Goal: Complete application form: Complete application form

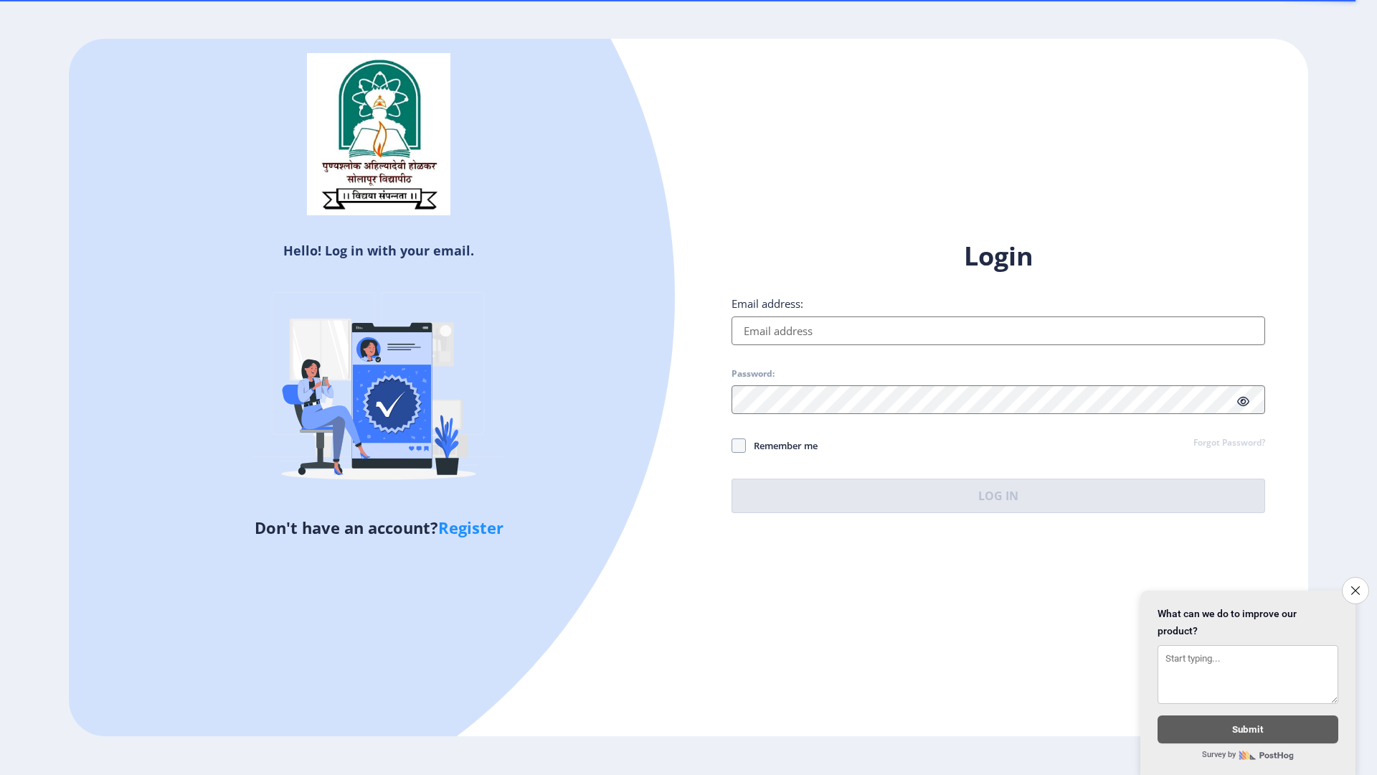
click at [1109, 329] on input "Email address:" at bounding box center [999, 330] width 534 height 29
type input "[EMAIL_ADDRESS][DOMAIN_NAME]"
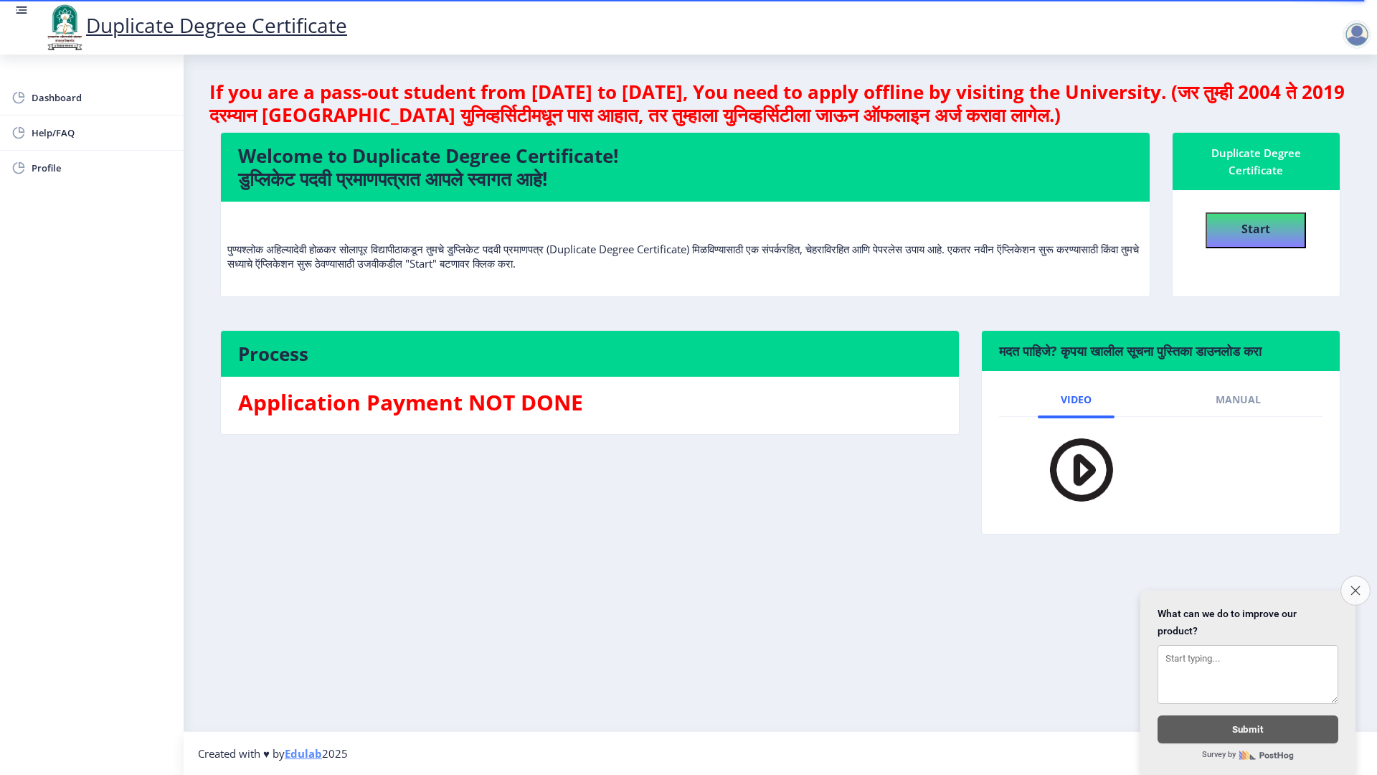
click at [1362, 575] on button "Close survey" at bounding box center [1356, 590] width 30 height 30
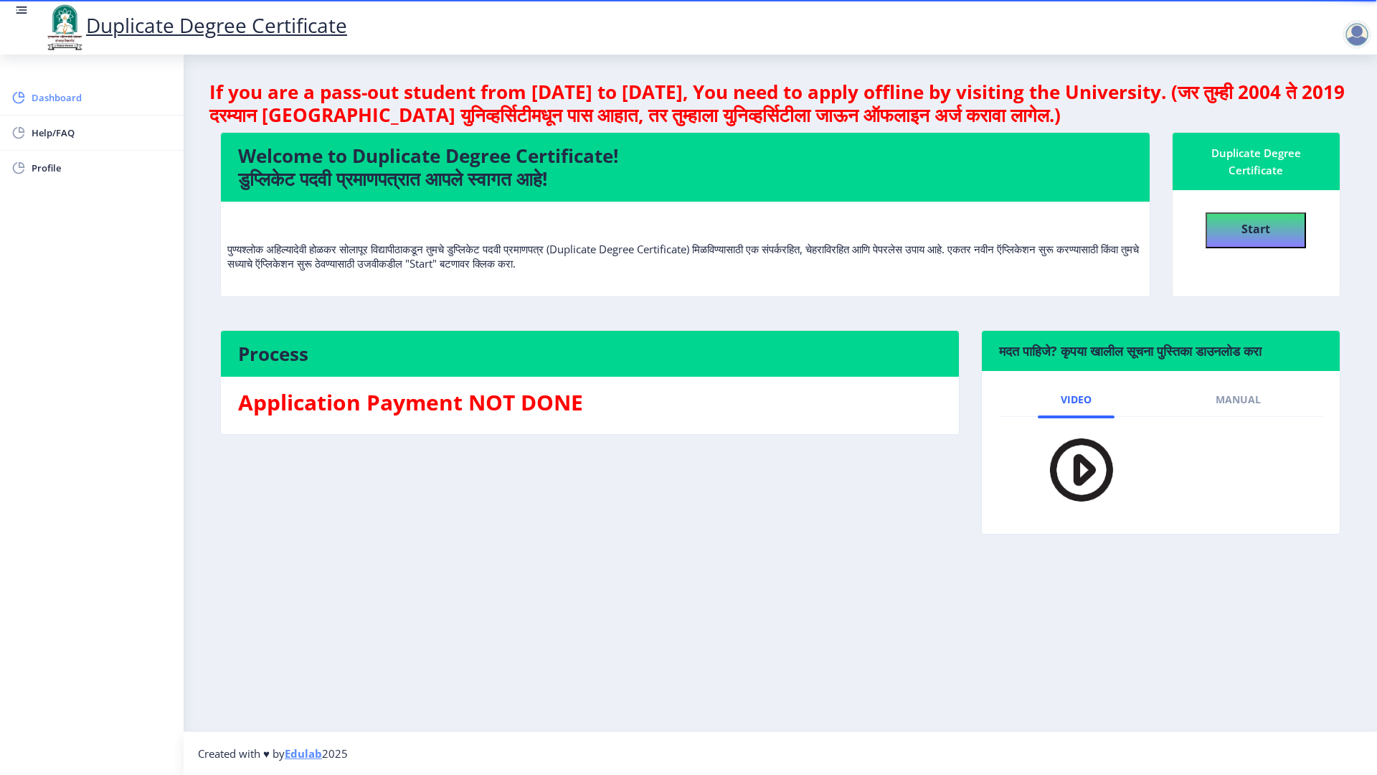
click at [54, 98] on span "Dashboard" at bounding box center [102, 97] width 141 height 17
click at [1243, 233] on b "Start" at bounding box center [1256, 229] width 29 height 16
select select
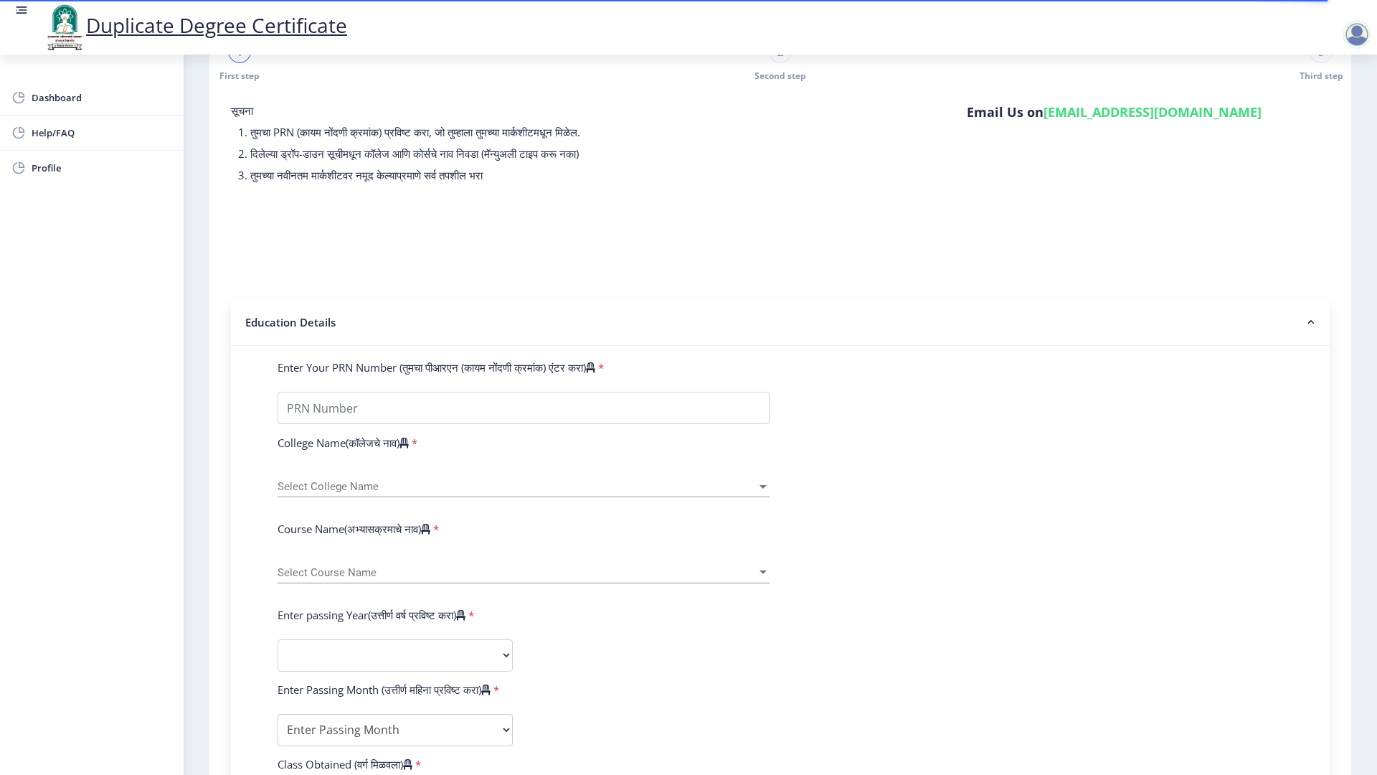
scroll to position [90, 0]
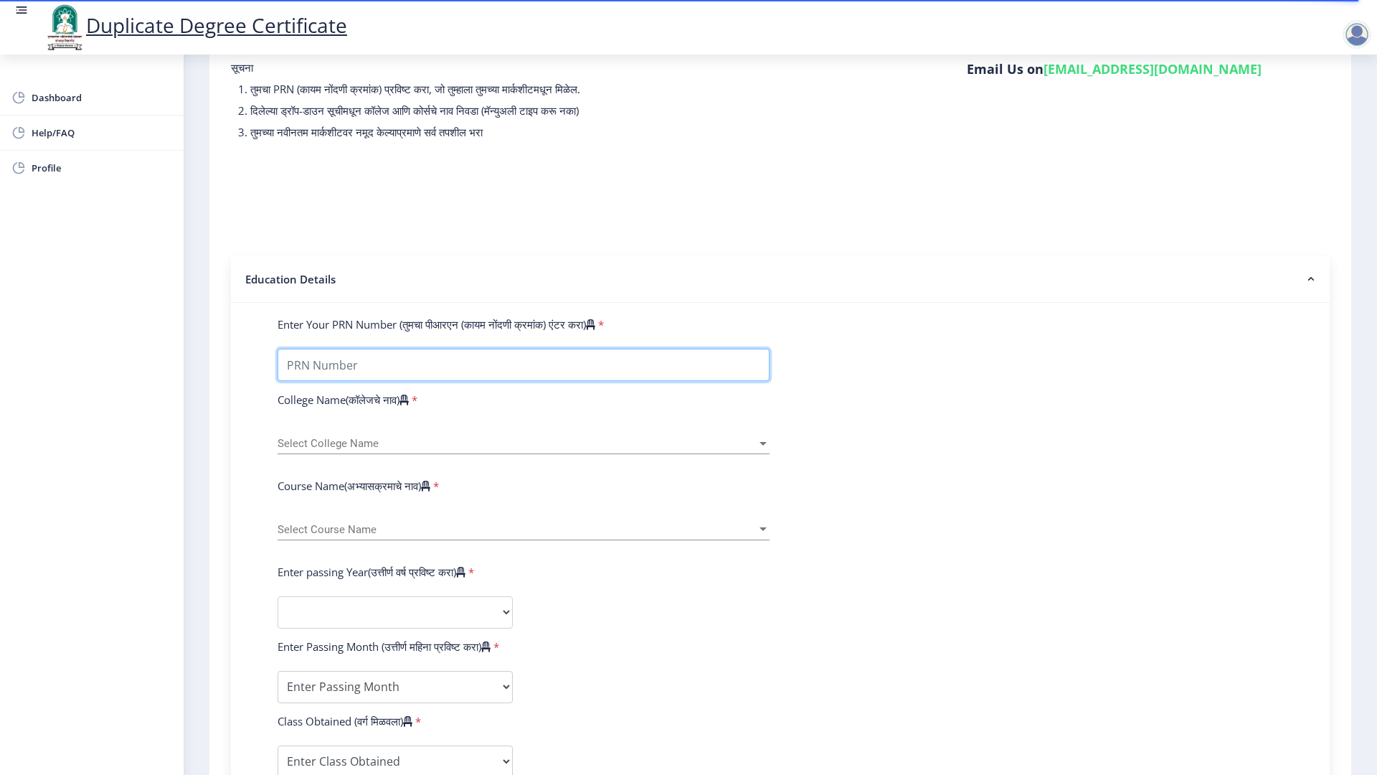
click at [420, 371] on input "Enter Your PRN Number (तुमचा पीआरएन (कायम नोंदणी क्रमांक) एंटर करा)" at bounding box center [524, 365] width 492 height 32
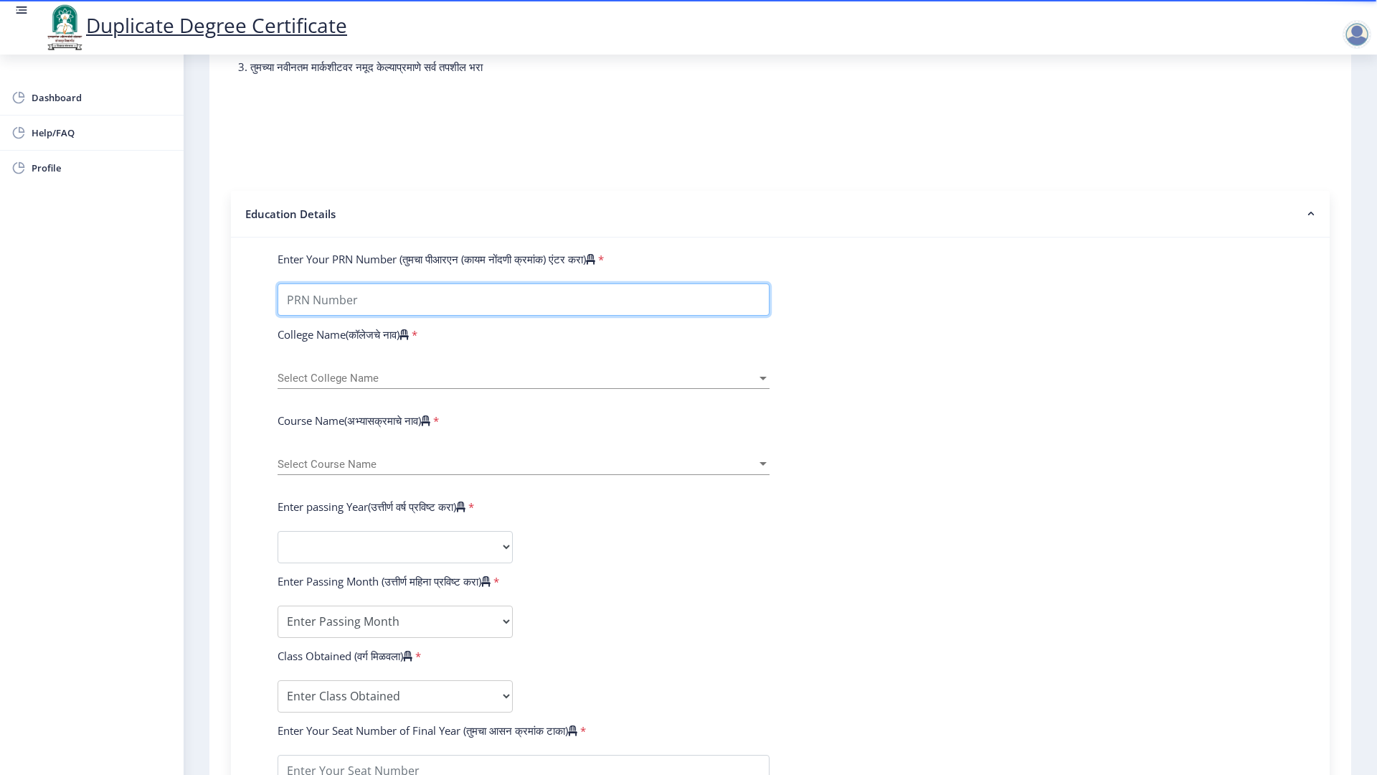
scroll to position [181, 0]
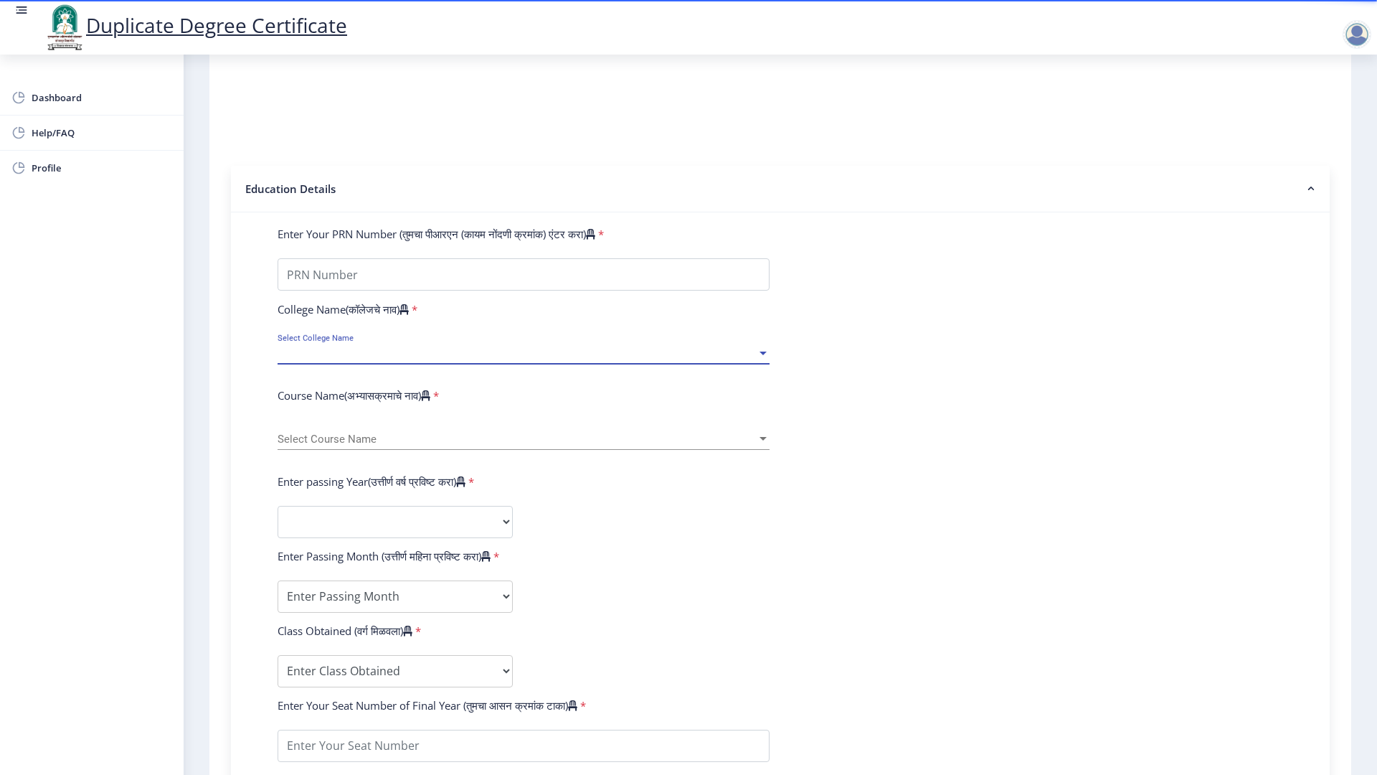
click at [593, 355] on span "Select College Name" at bounding box center [517, 353] width 479 height 12
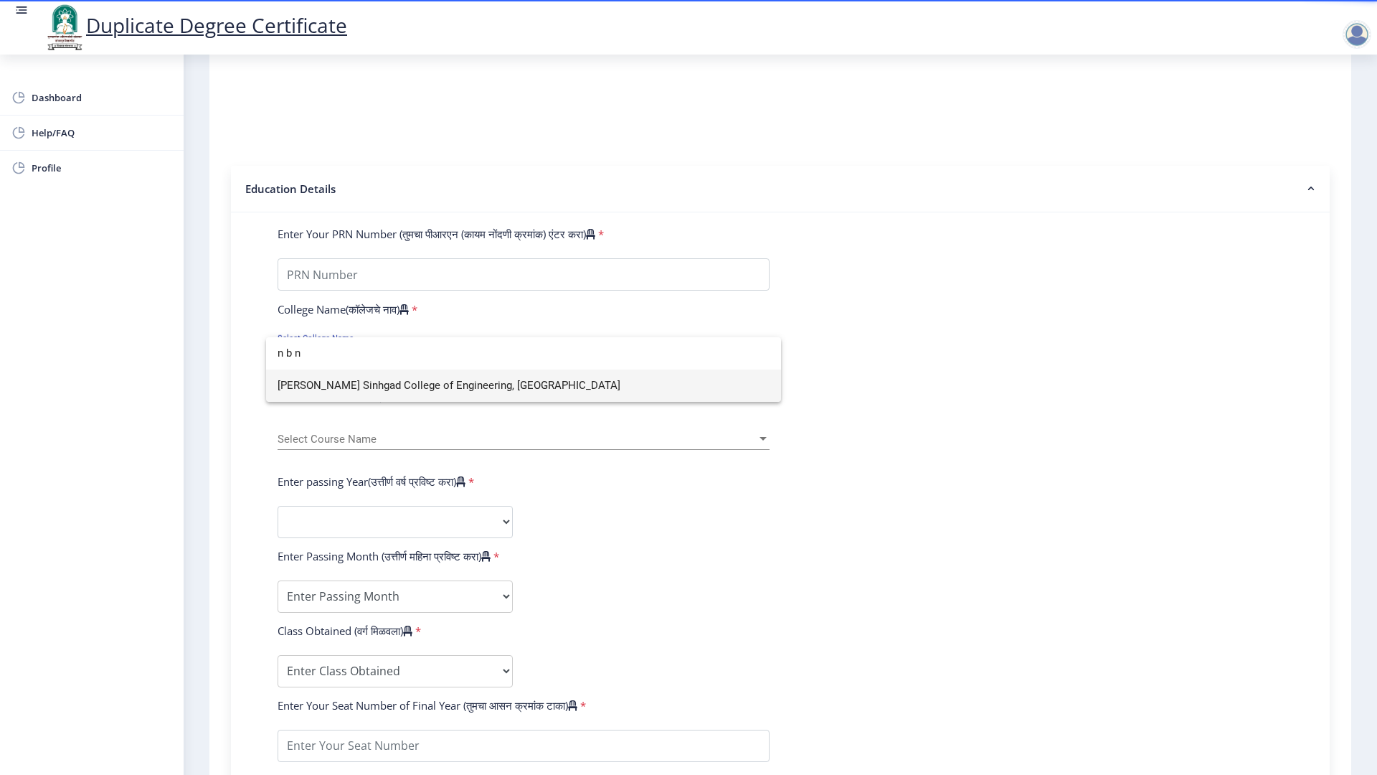
type input "n b n"
click at [542, 379] on span "[PERSON_NAME] Sinhgad College of Engineering, [GEOGRAPHIC_DATA]" at bounding box center [524, 385] width 492 height 32
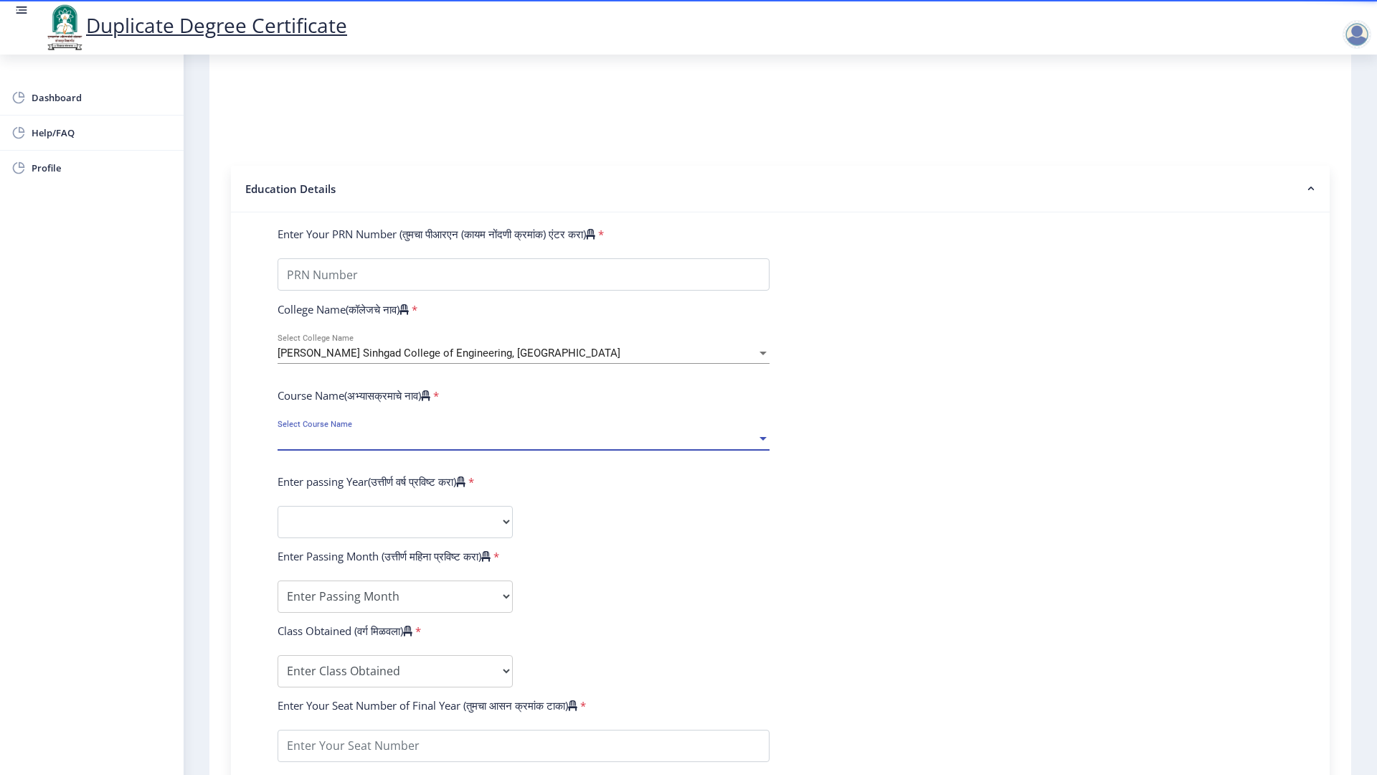
click at [357, 433] on span "Select Course Name" at bounding box center [517, 439] width 479 height 12
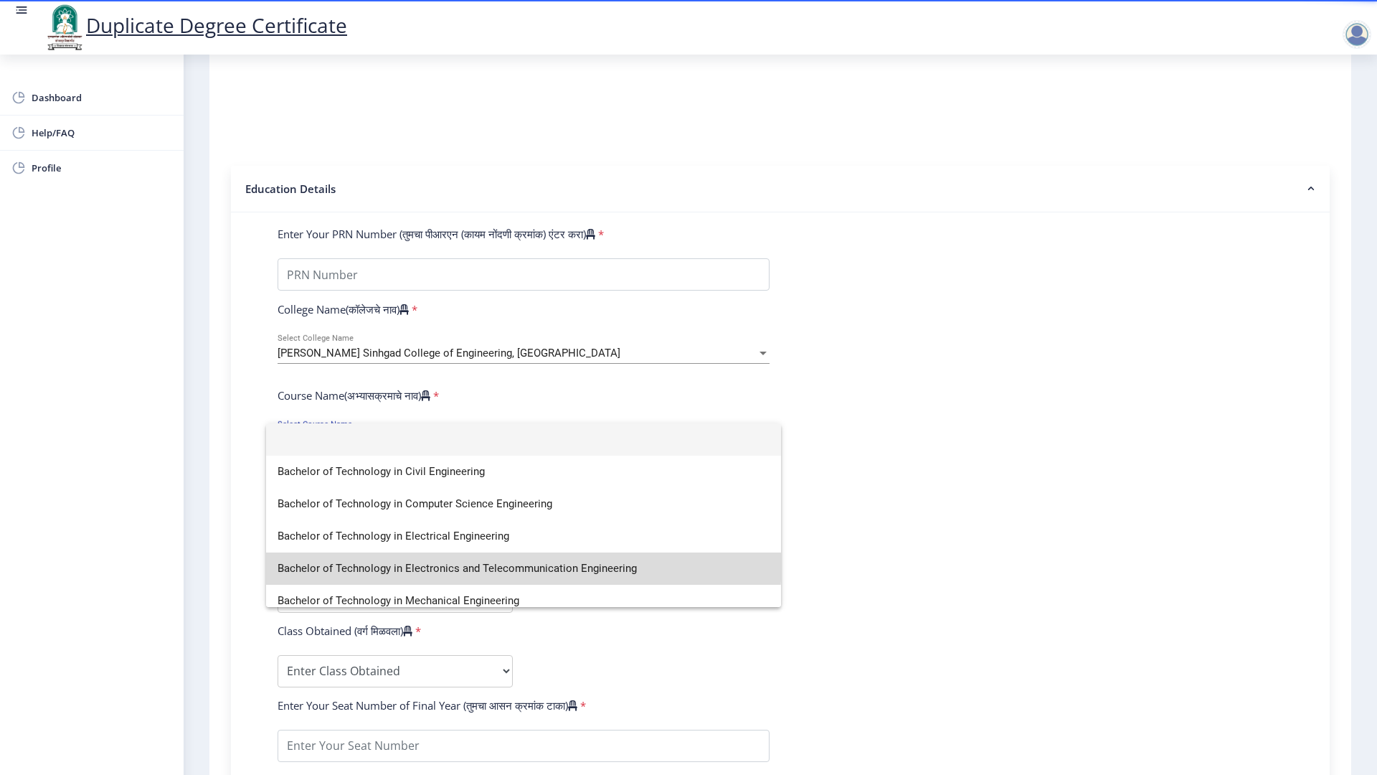
click at [425, 557] on span "Bachelor of Technology in Electronics and Telecommunication Engineering" at bounding box center [524, 568] width 492 height 32
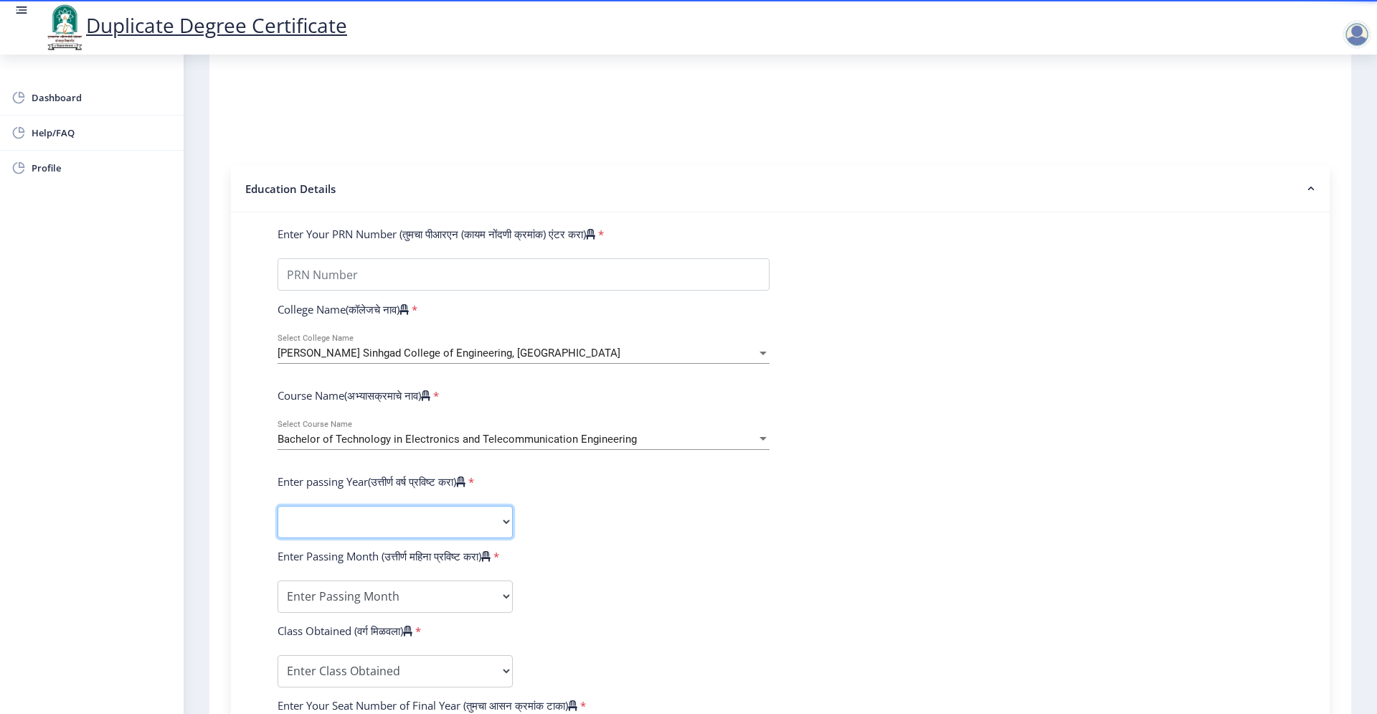
select select "2023"
click option "2023" at bounding box center [0, 0] width 0 height 0
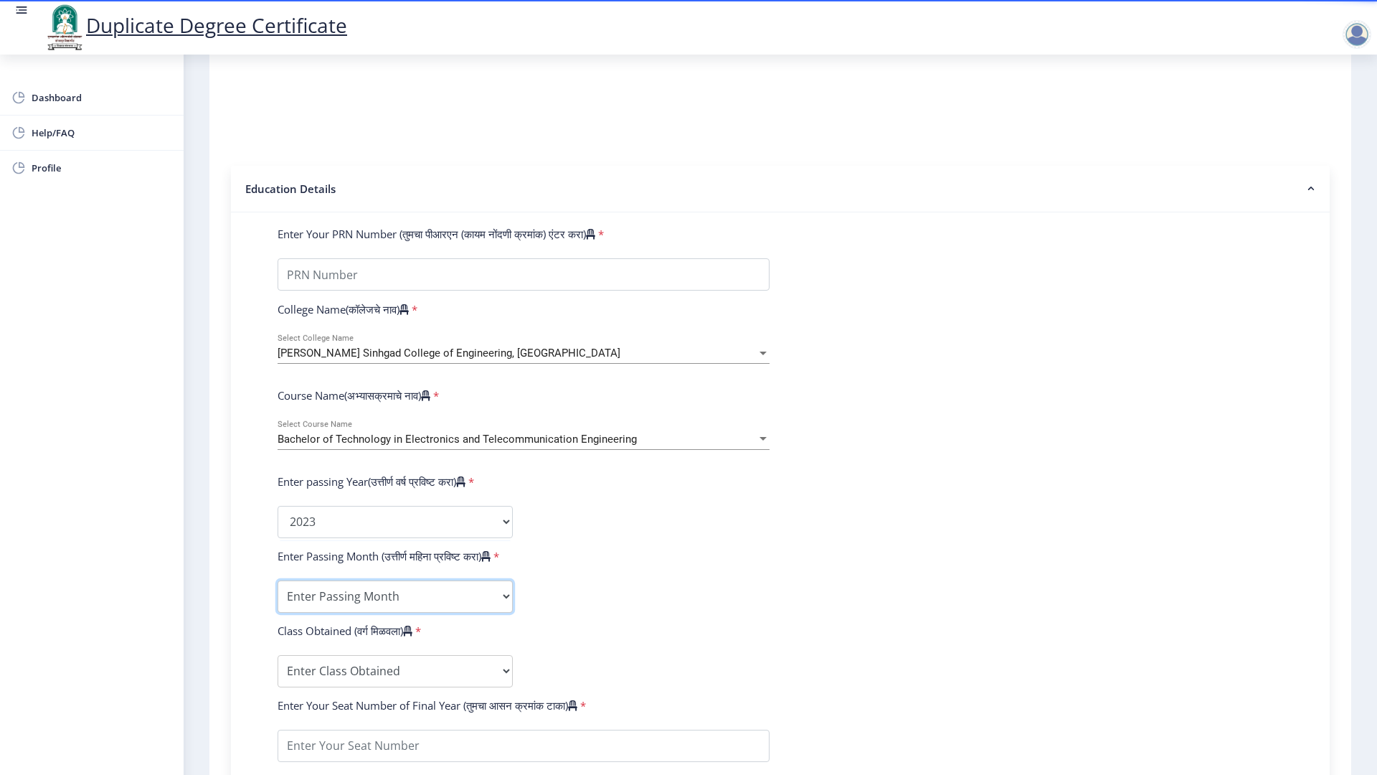
click at [278, 580] on select "Enter Passing Month (01) January (02) February (03) March (04) April (05) May (…" at bounding box center [395, 596] width 235 height 32
click at [403, 601] on select "Enter Passing Month (01) January (02) February (03) March (04) April (05) May (…" at bounding box center [395, 596] width 235 height 32
click at [278, 580] on select "Enter Passing Month (01) January (02) February (03) March (04) April (05) May (…" at bounding box center [395, 596] width 235 height 32
click option "(09) September" at bounding box center [0, 0] width 0 height 0
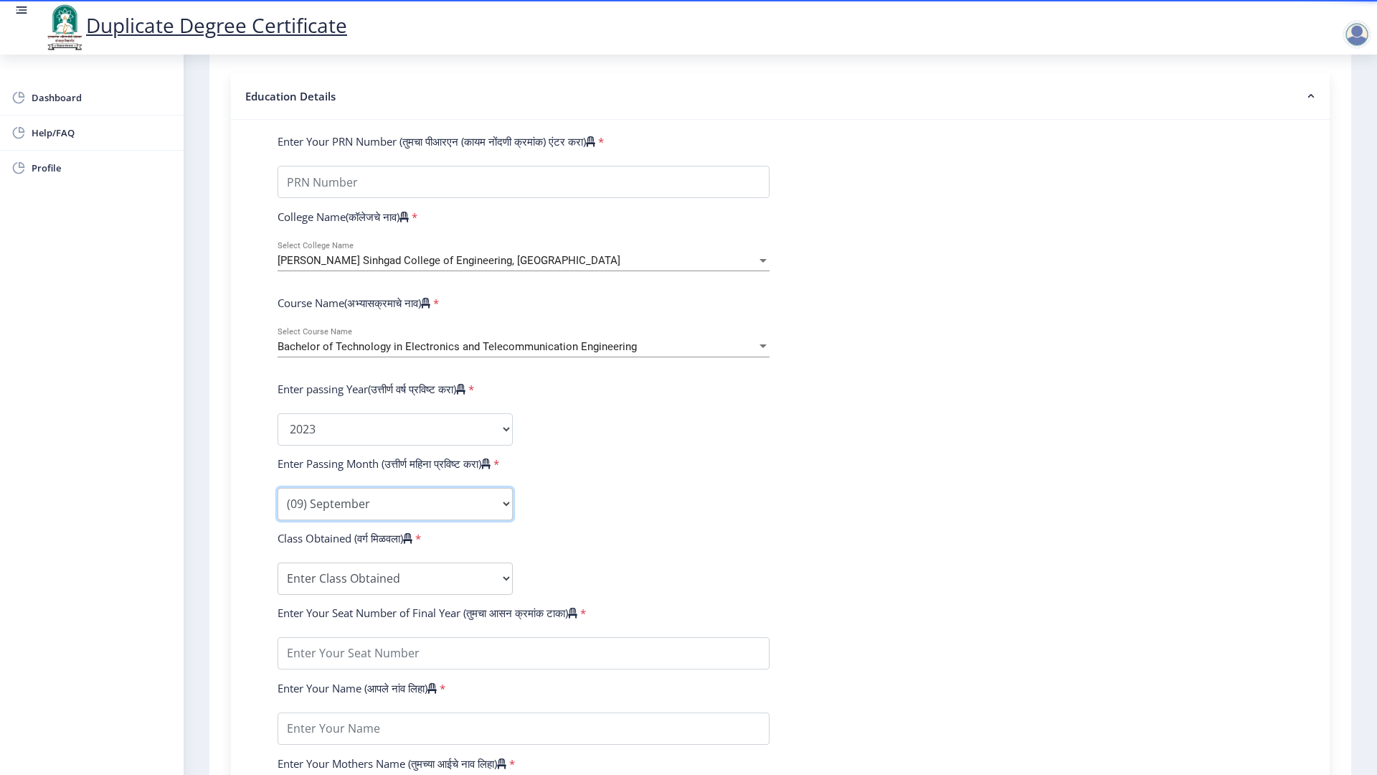
scroll to position [362, 0]
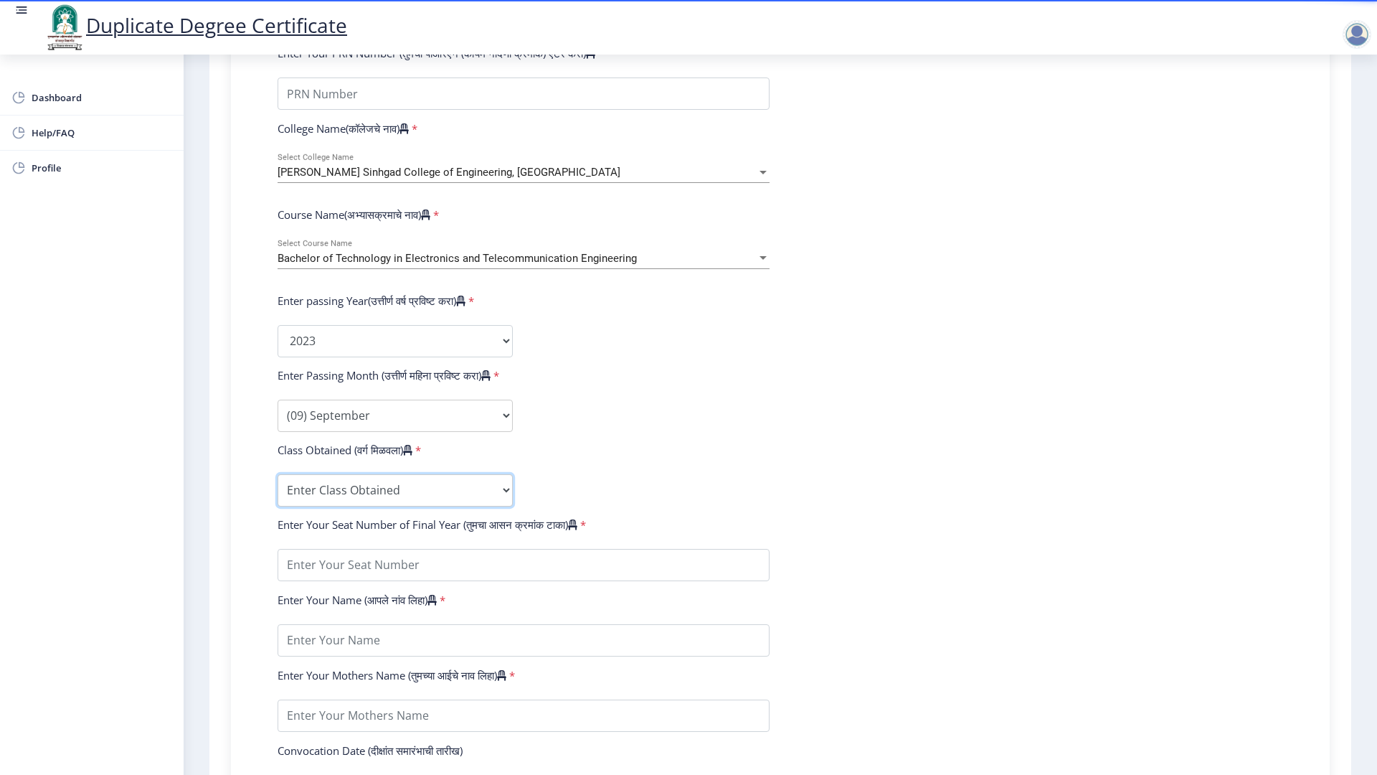
click at [278, 474] on select "Enter Class Obtained DISTINCTION FIRST CLASS HIGHER SECOND CLASS SECOND CLASS P…" at bounding box center [395, 490] width 235 height 32
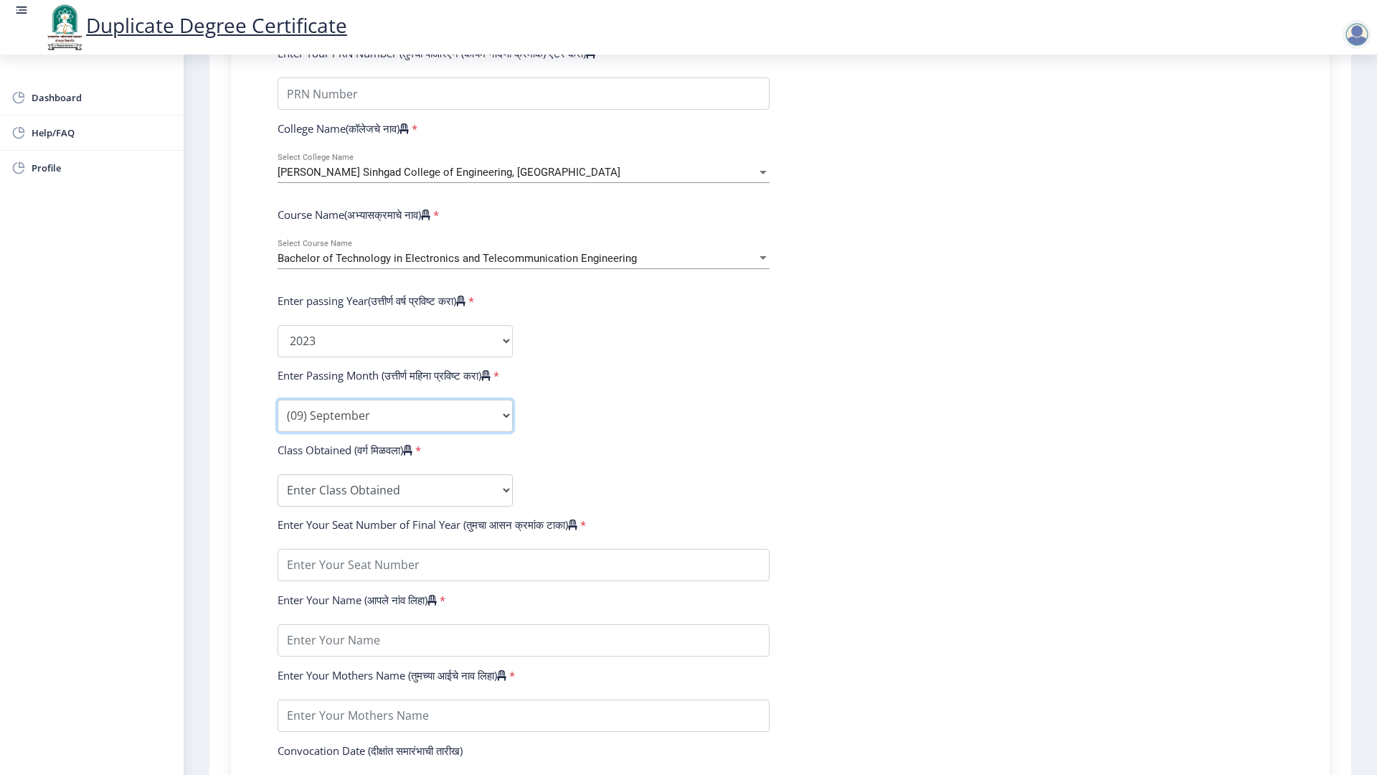
click at [278, 400] on select "Enter Passing Month (01) January (02) February (03) March (04) April (05) May (…" at bounding box center [395, 416] width 235 height 32
select select "July"
click option "(07) July" at bounding box center [0, 0] width 0 height 0
click at [278, 474] on select "Enter Class Obtained DISTINCTION FIRST CLASS HIGHER SECOND CLASS SECOND CLASS P…" at bounding box center [395, 490] width 235 height 32
select select "DISTINCTION"
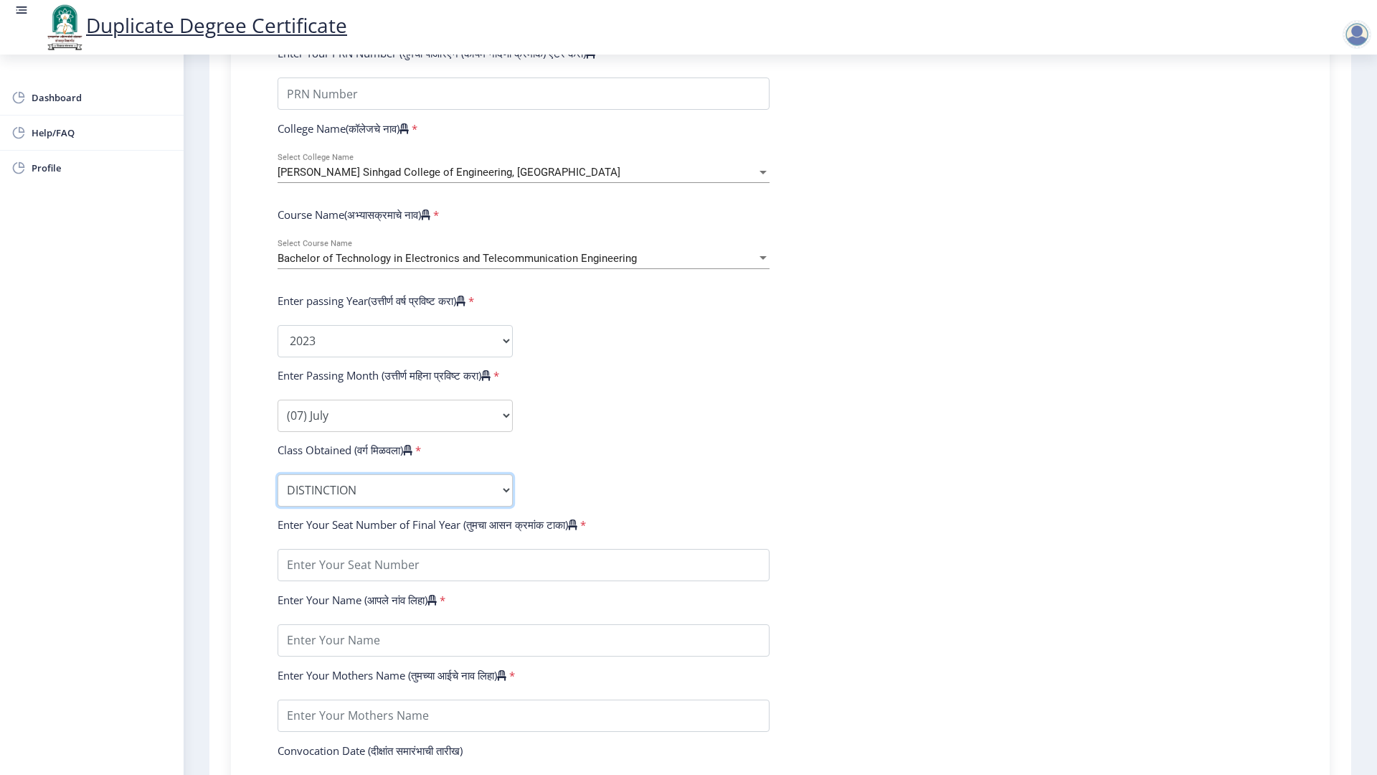
click option "DISTINCTION" at bounding box center [0, 0] width 0 height 0
click at [425, 575] on input "textarea" at bounding box center [524, 565] width 492 height 32
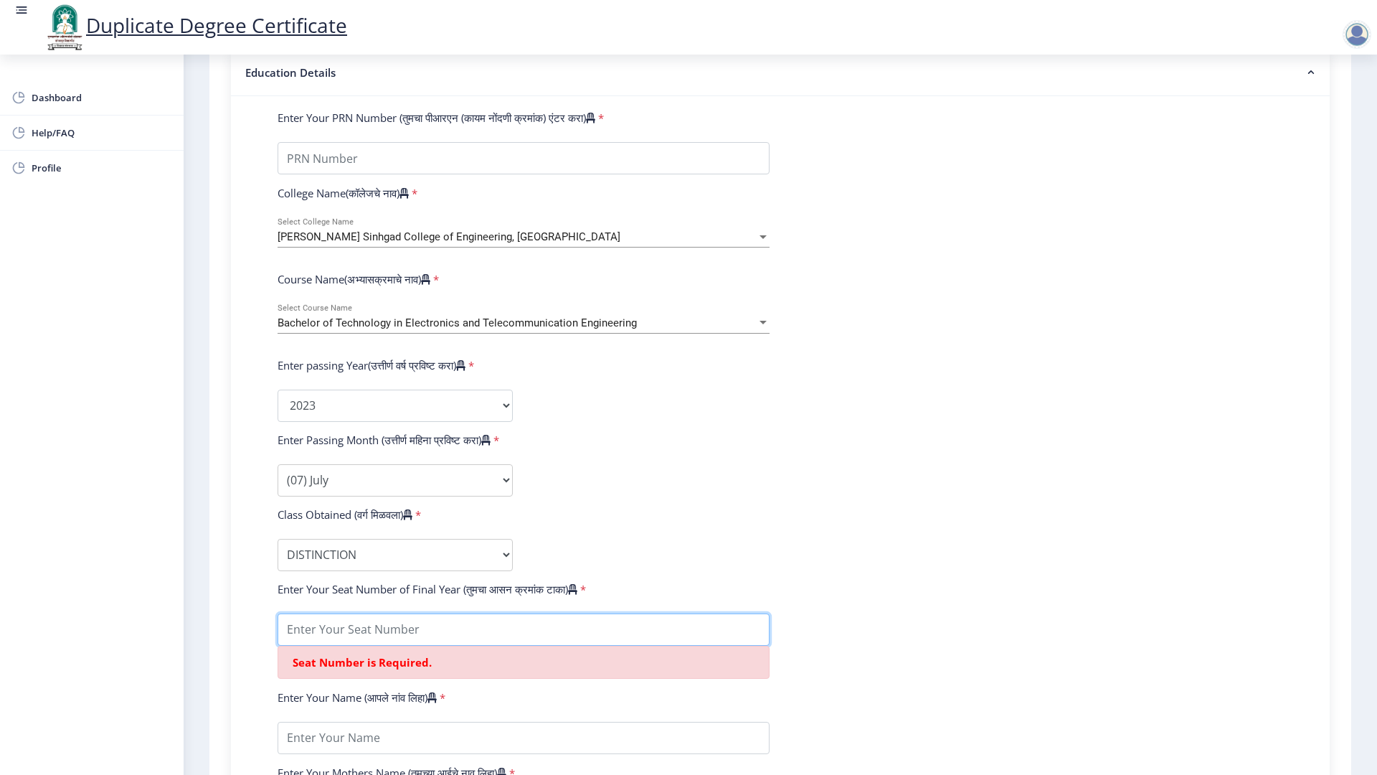
scroll to position [271, 0]
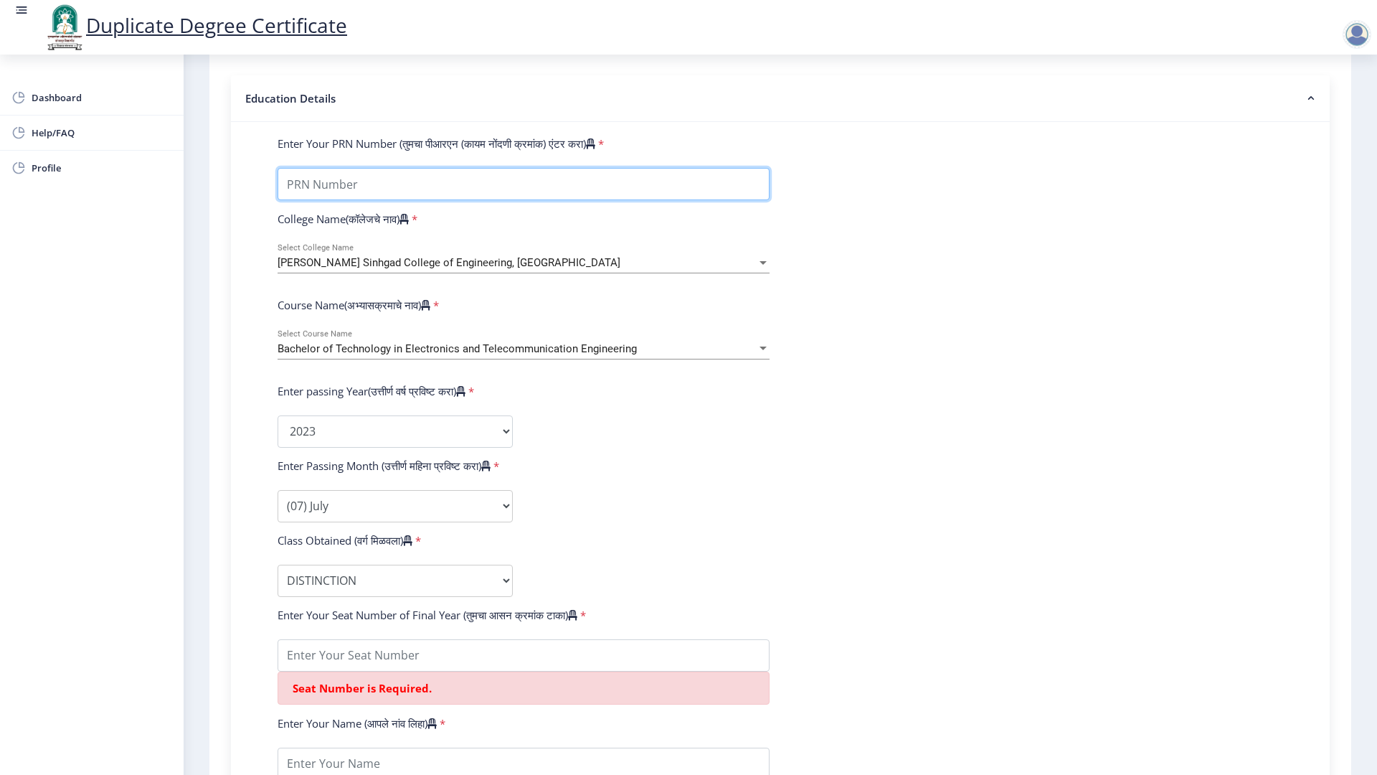
click at [329, 179] on input "Enter Your PRN Number (तुमचा पीआरएन (कायम नोंदणी क्रमांक) एंटर करा)" at bounding box center [524, 184] width 492 height 32
paste input "2020032500178785"
type input "2020032500178785"
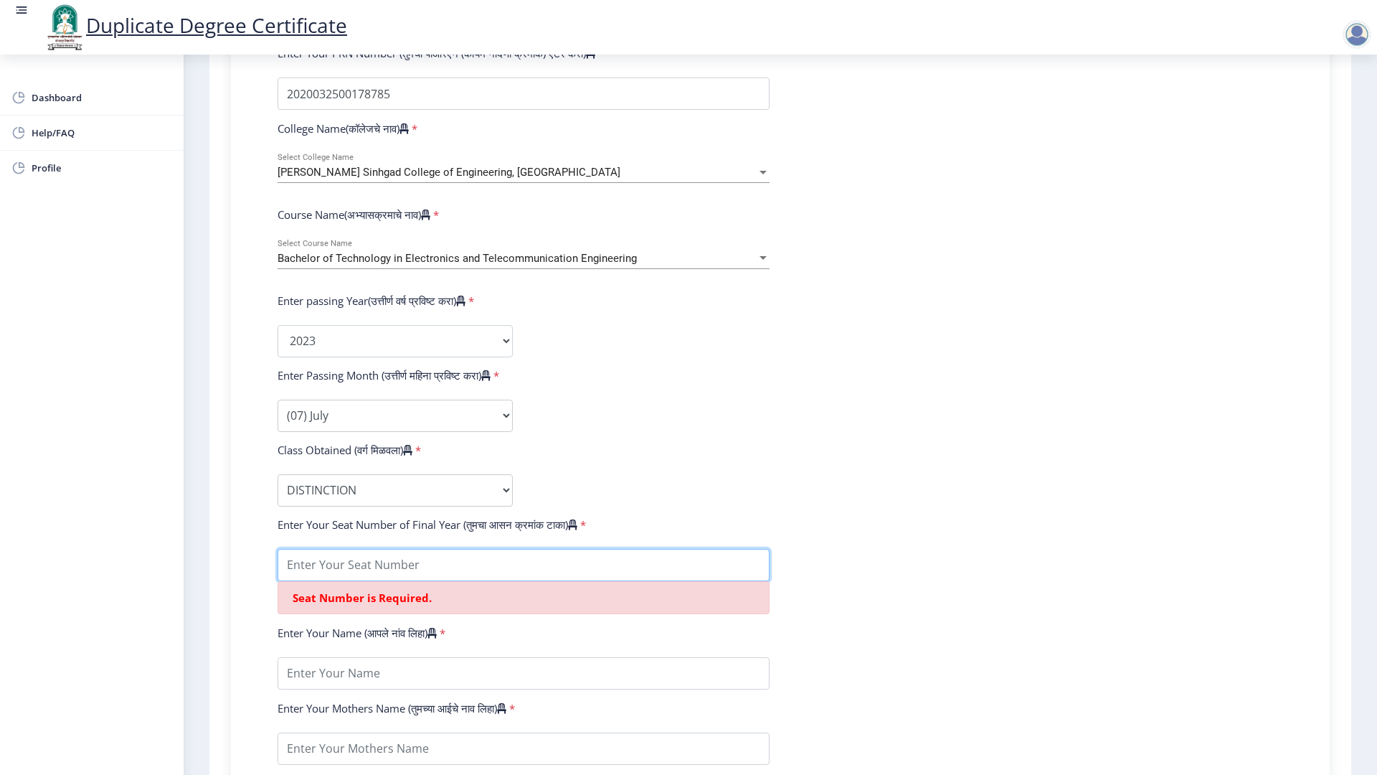
click at [404, 575] on input "textarea" at bounding box center [524, 565] width 492 height 32
paste input "16410"
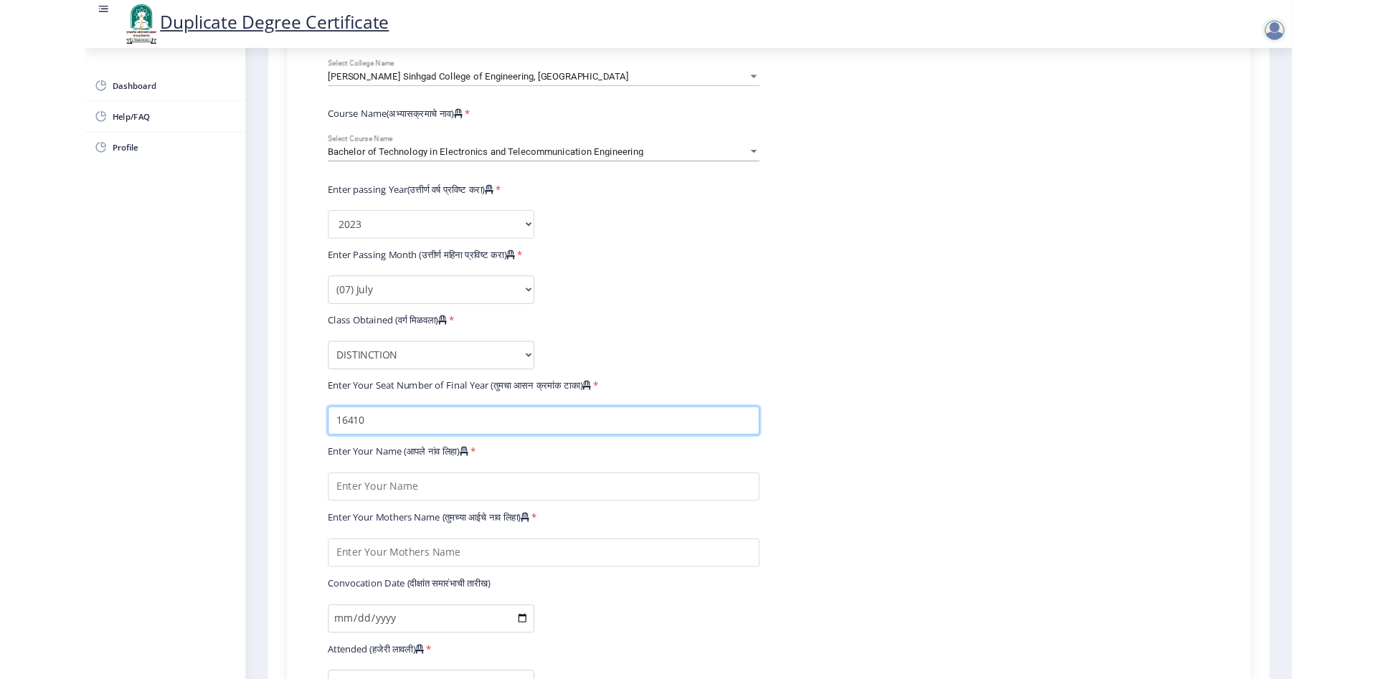
scroll to position [452, 0]
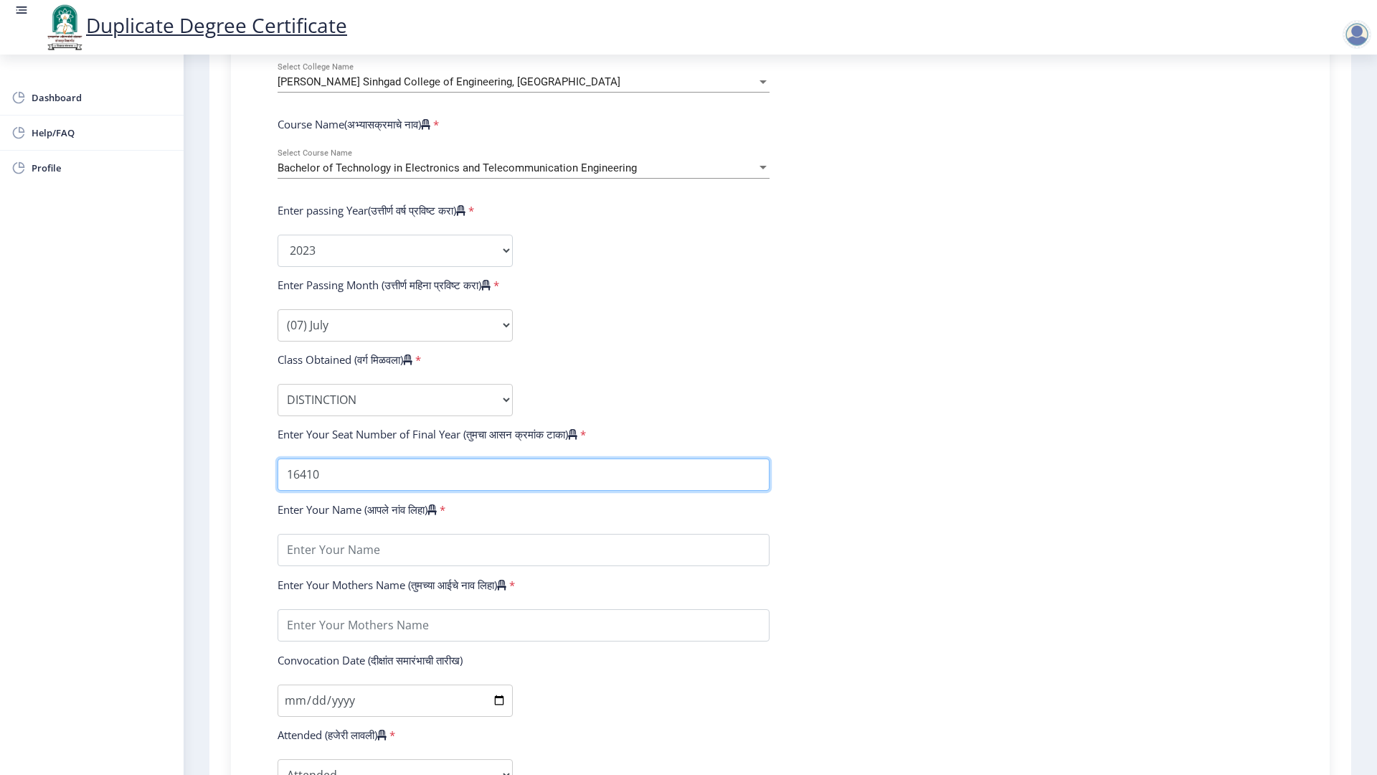
type input "16410"
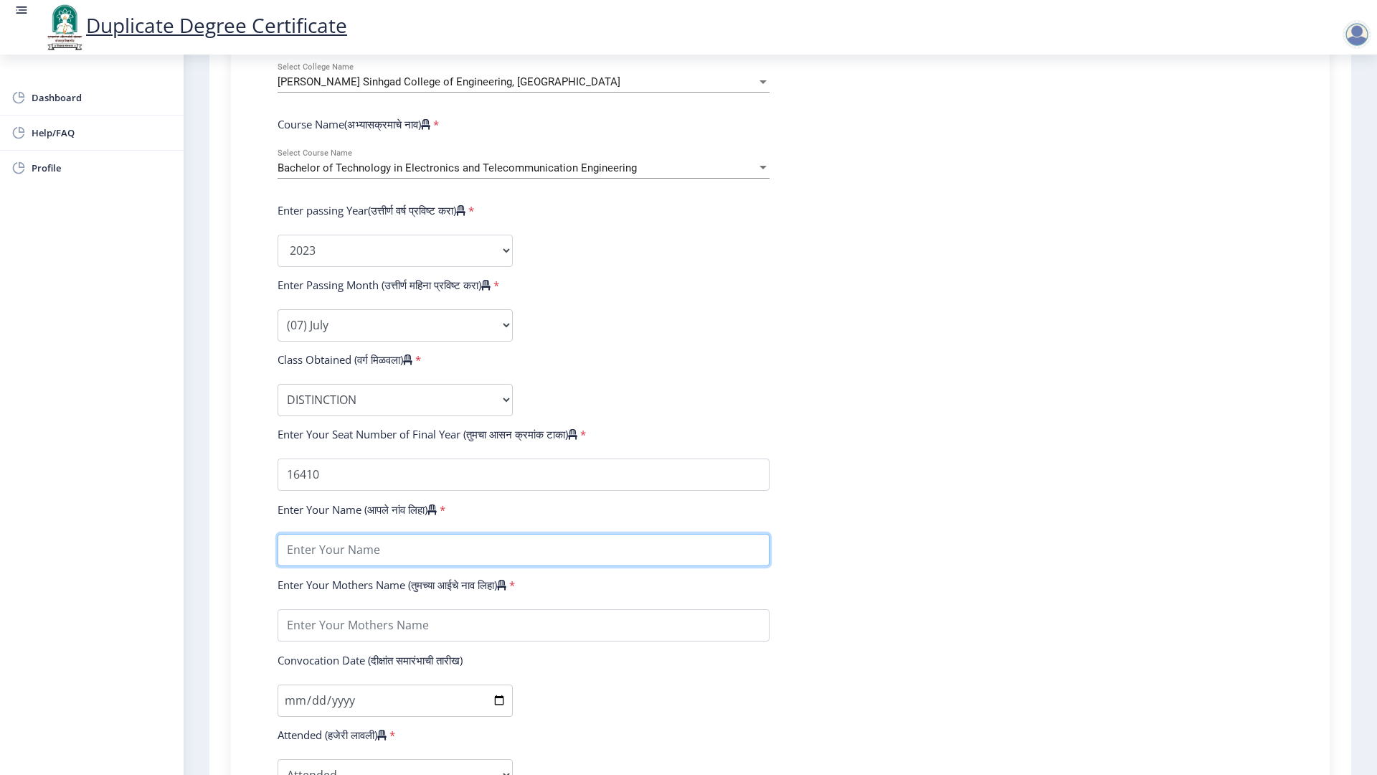
click at [403, 566] on input "textarea" at bounding box center [524, 550] width 492 height 32
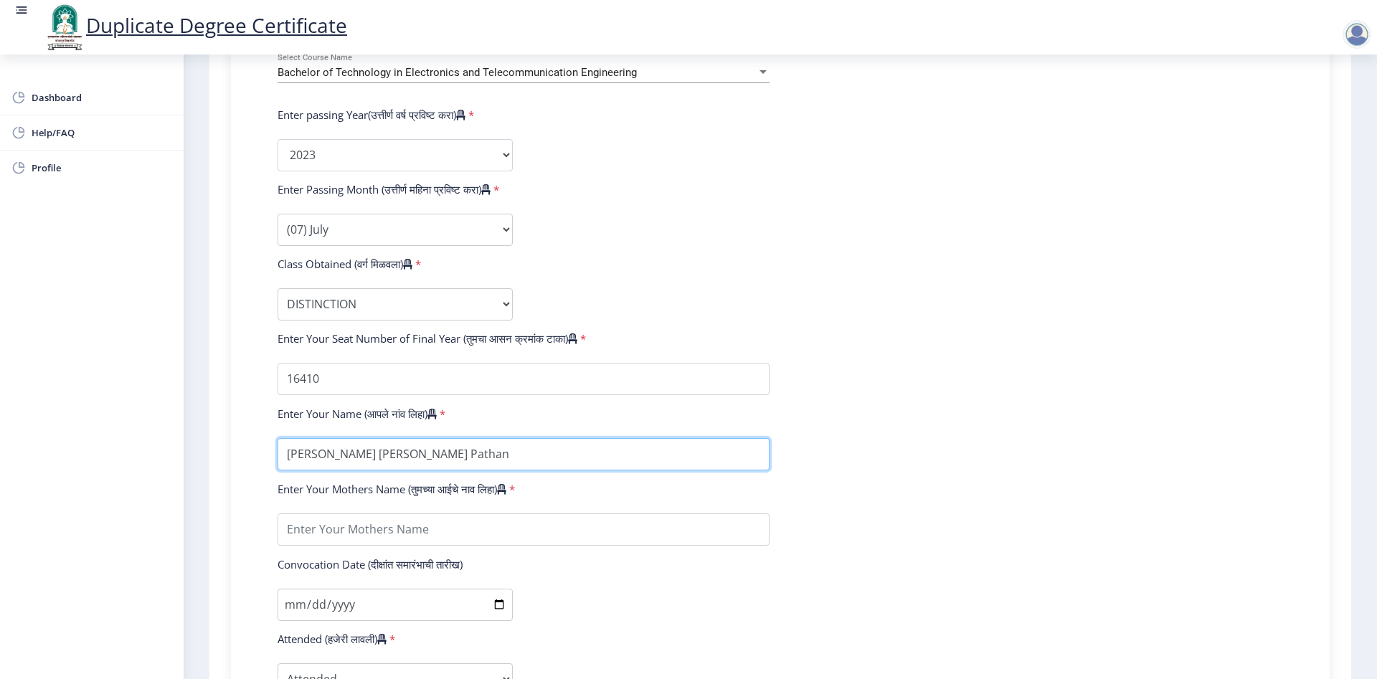
scroll to position [633, 0]
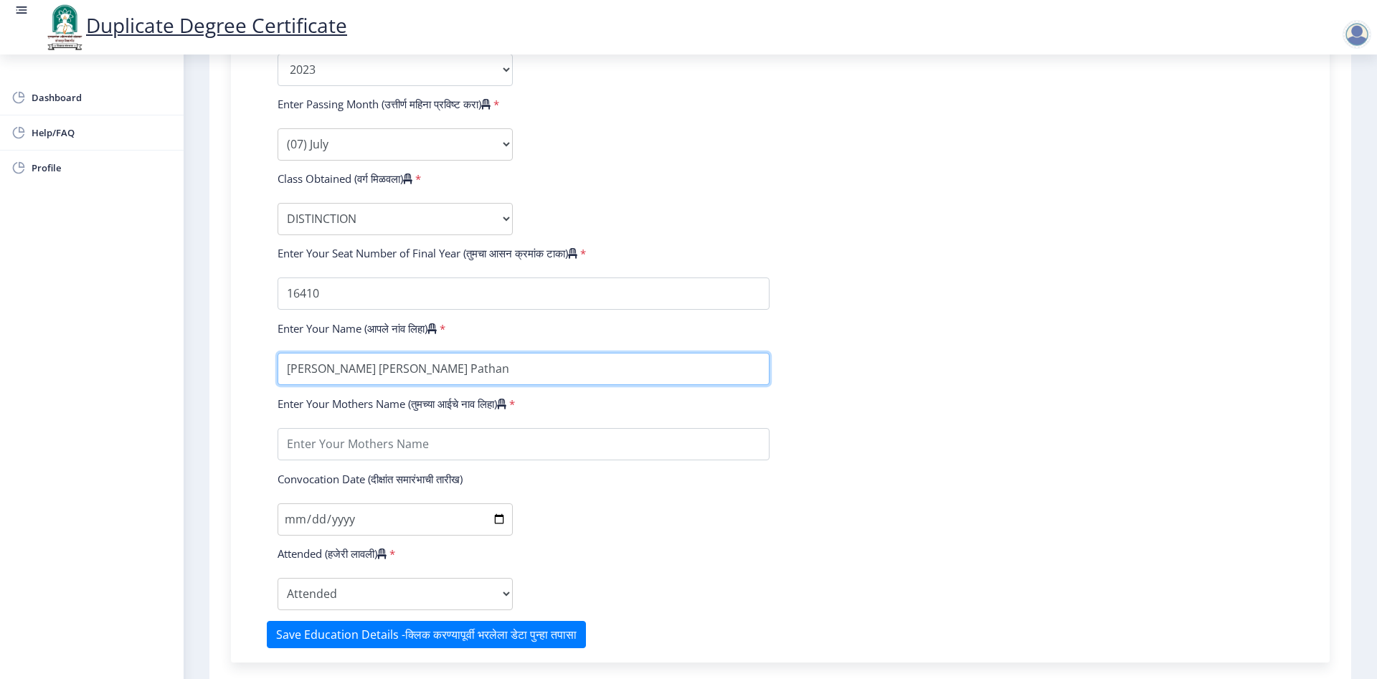
click at [377, 379] on input "textarea" at bounding box center [524, 369] width 492 height 32
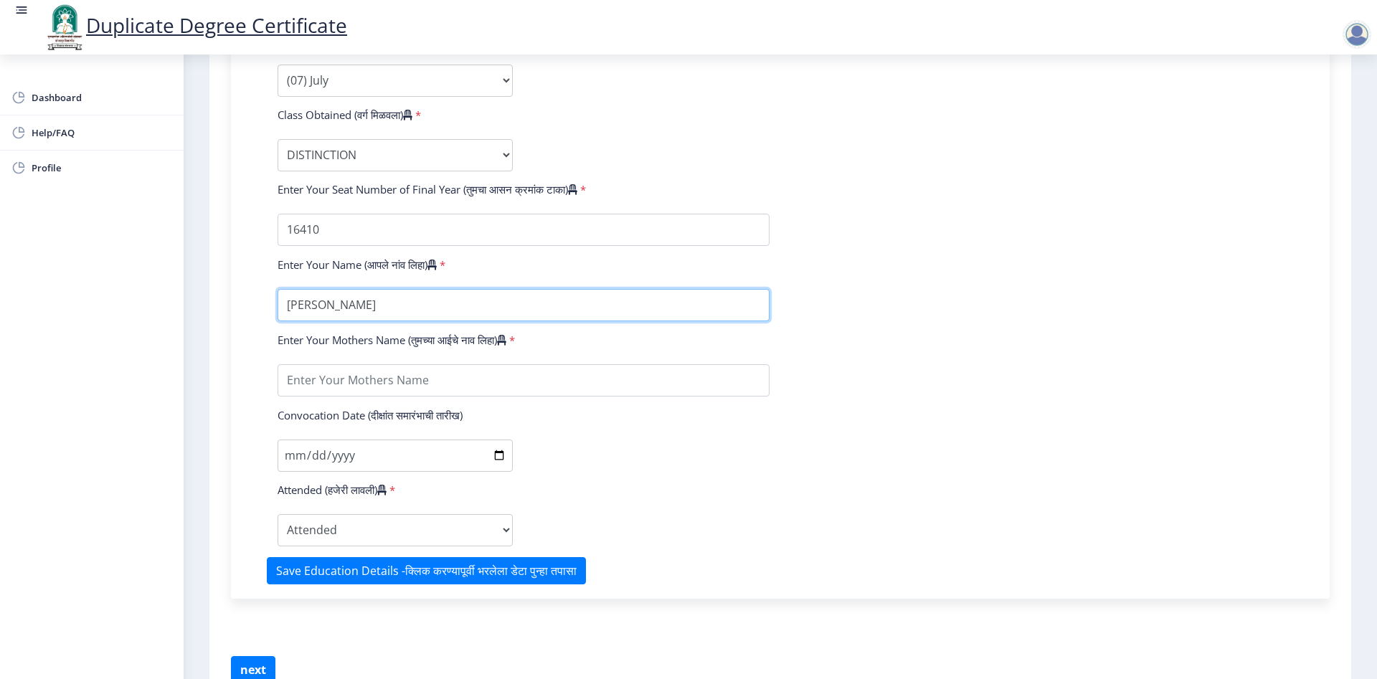
scroll to position [723, 0]
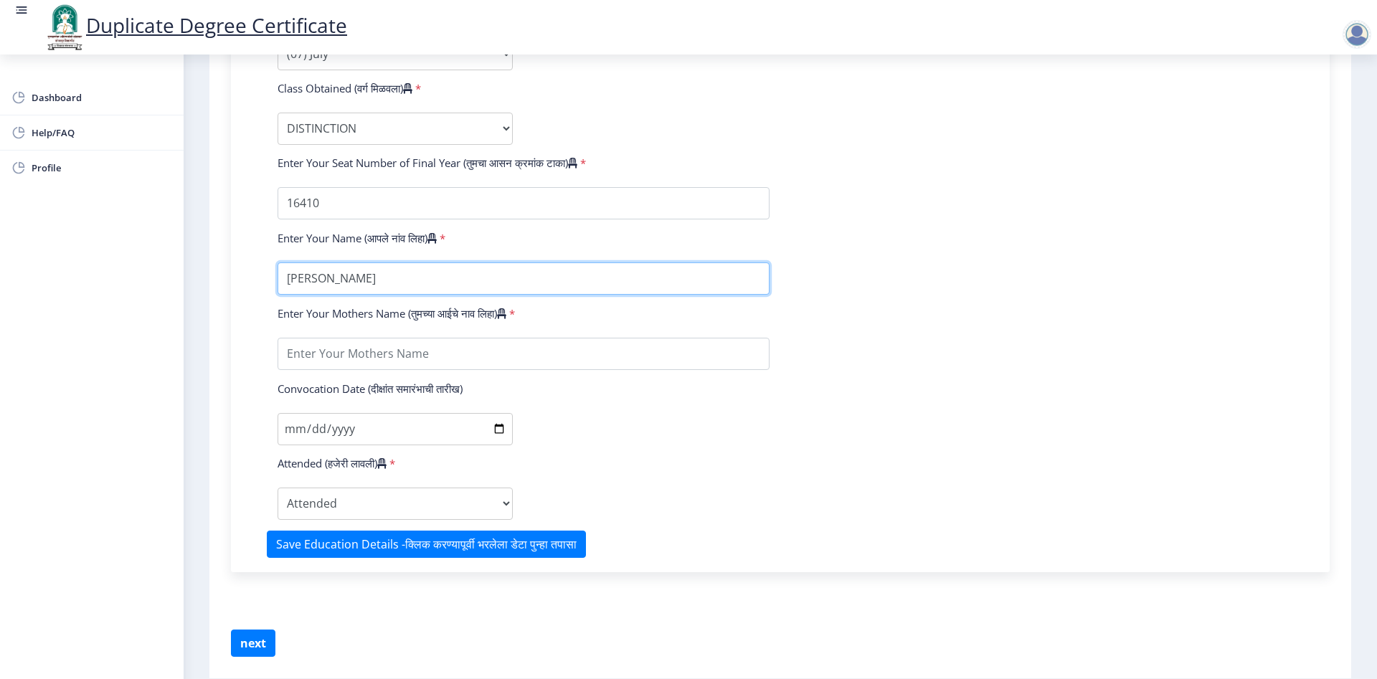
type input "[PERSON_NAME]"
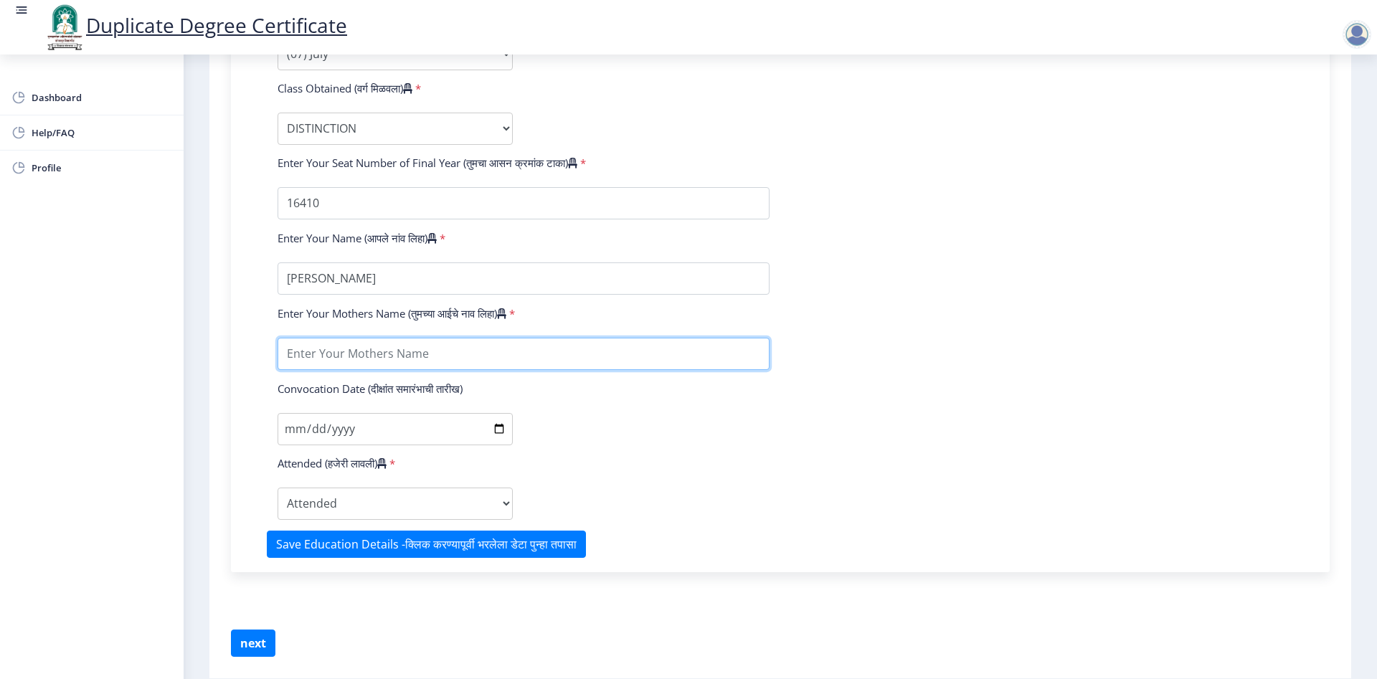
click at [339, 370] on input "textarea" at bounding box center [524, 354] width 492 height 32
type input "Naseem"
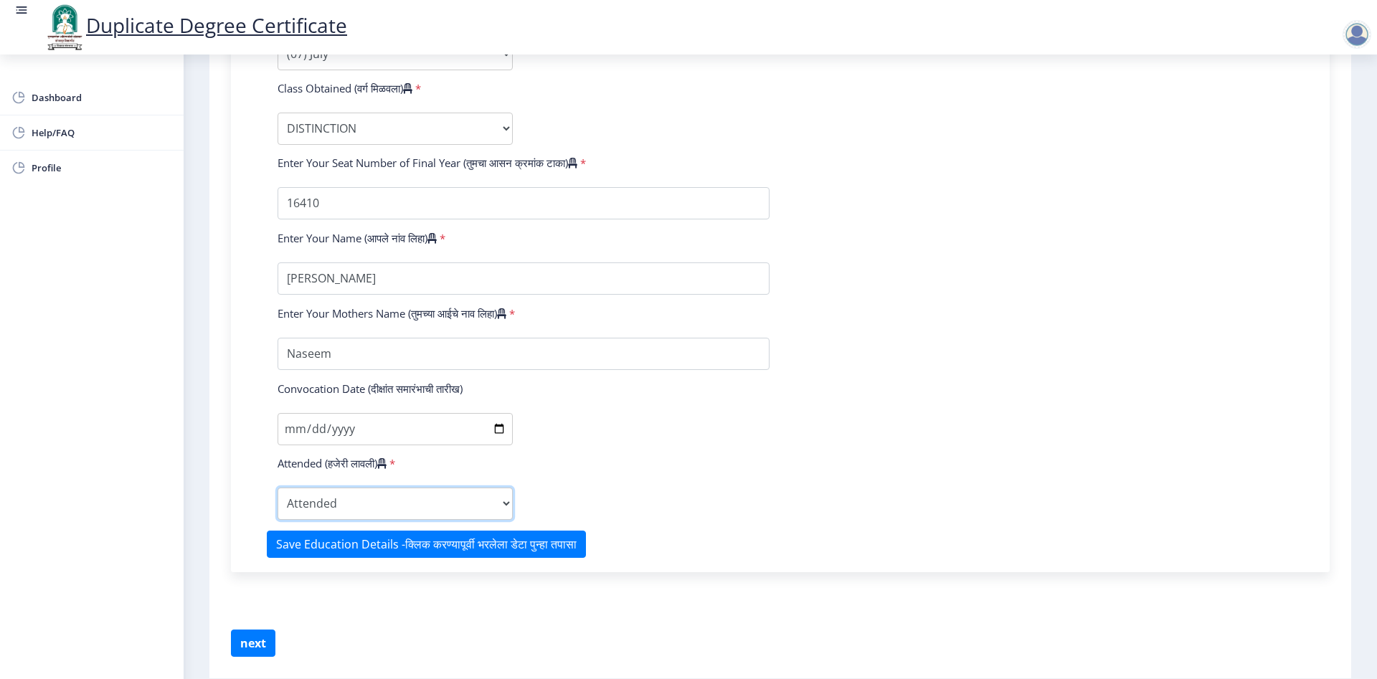
click at [278, 488] on select "Attended Yes No" at bounding box center [395, 504] width 235 height 32
select select "true"
click option "Yes" at bounding box center [0, 0] width 0 height 0
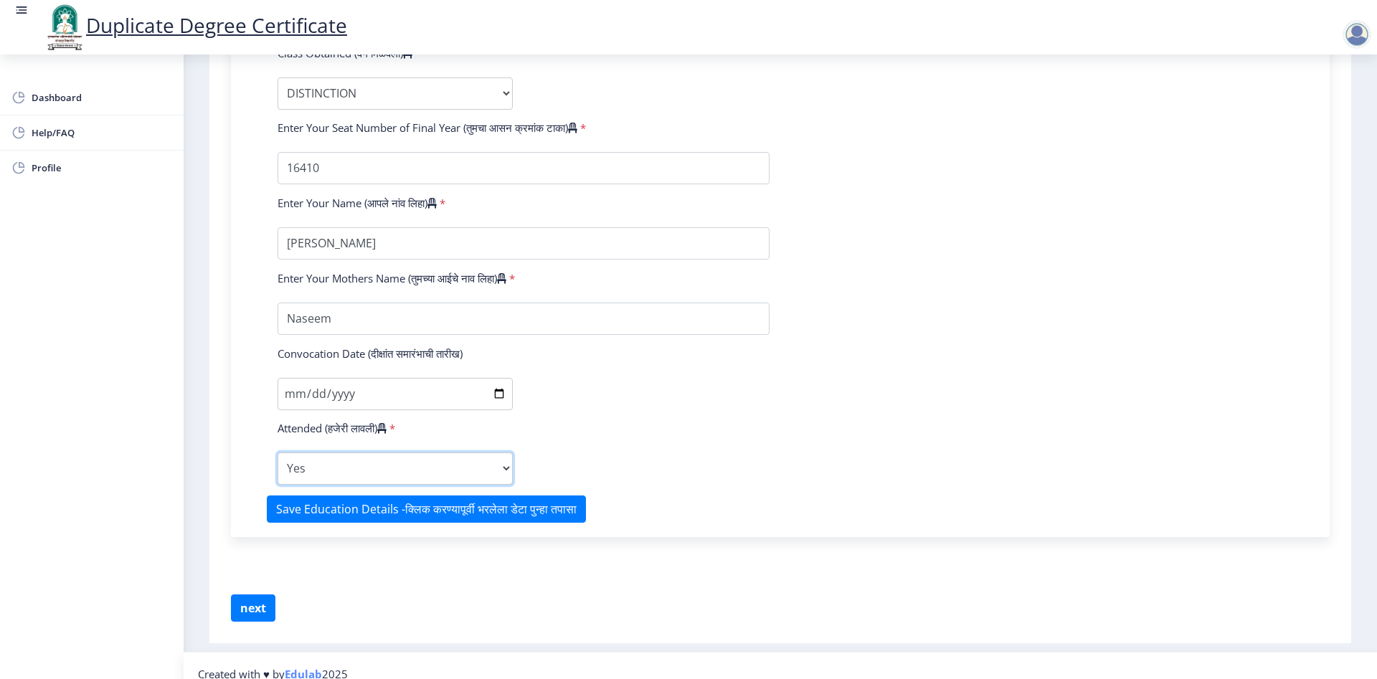
scroll to position [789, 0]
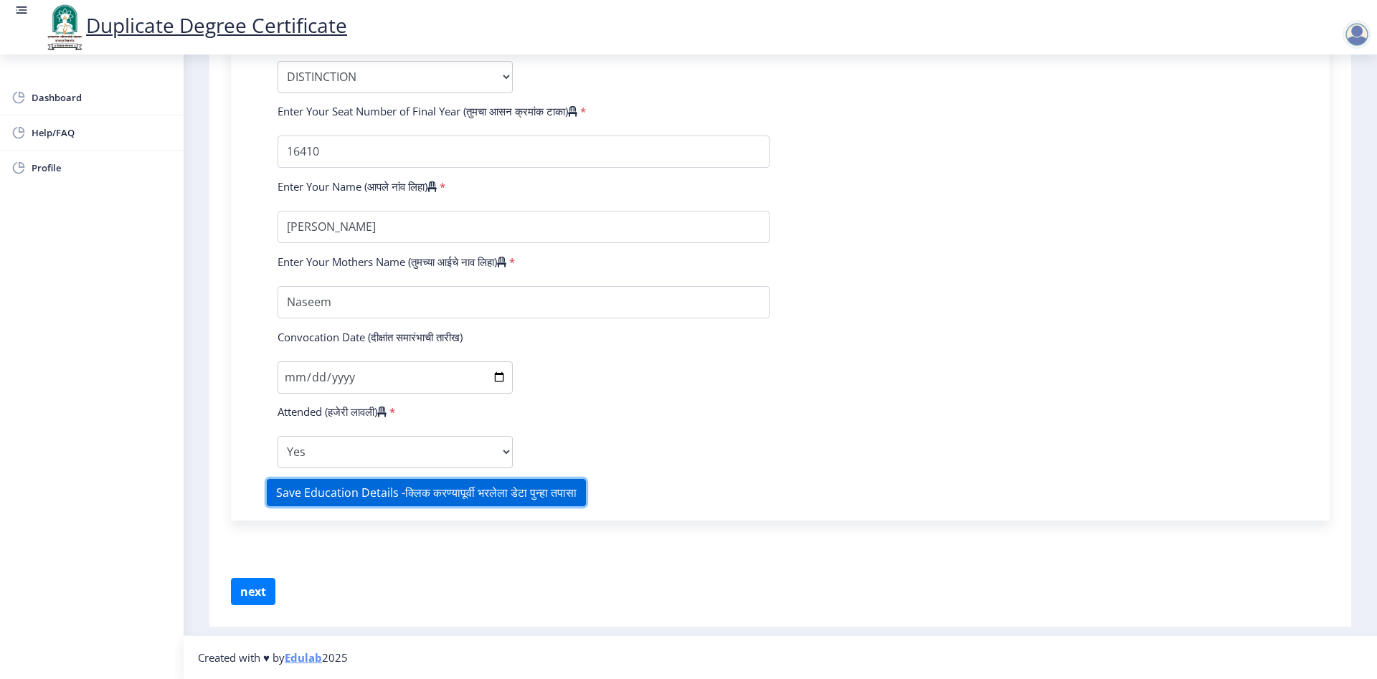
click at [326, 501] on button "Save Education Details -क्लिक करण्यापूर्वी भरलेला डेटा पुन्हा तपासा" at bounding box center [426, 492] width 319 height 27
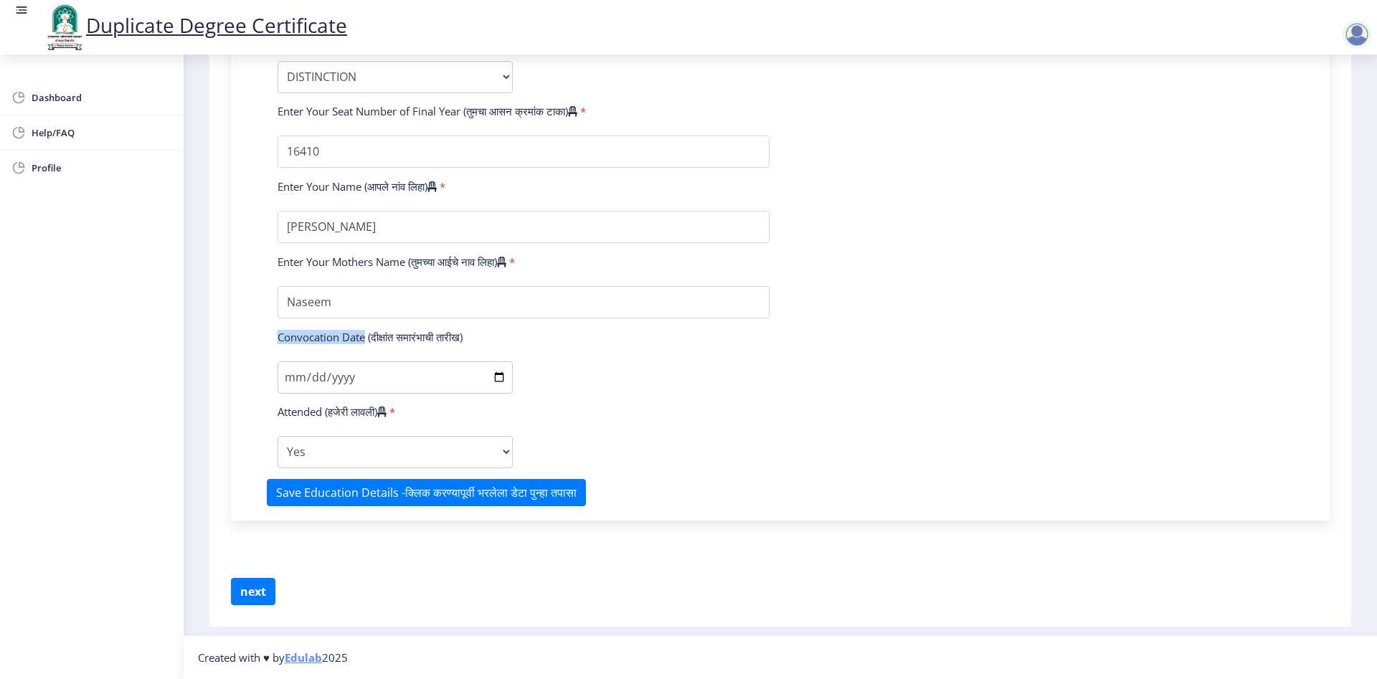
drag, startPoint x: 277, startPoint y: 339, endPoint x: 366, endPoint y: 342, distance: 89.0
click at [366, 342] on div "Convocation Date (दीक्षांत समारंभाची तारीख)" at bounding box center [395, 340] width 257 height 20
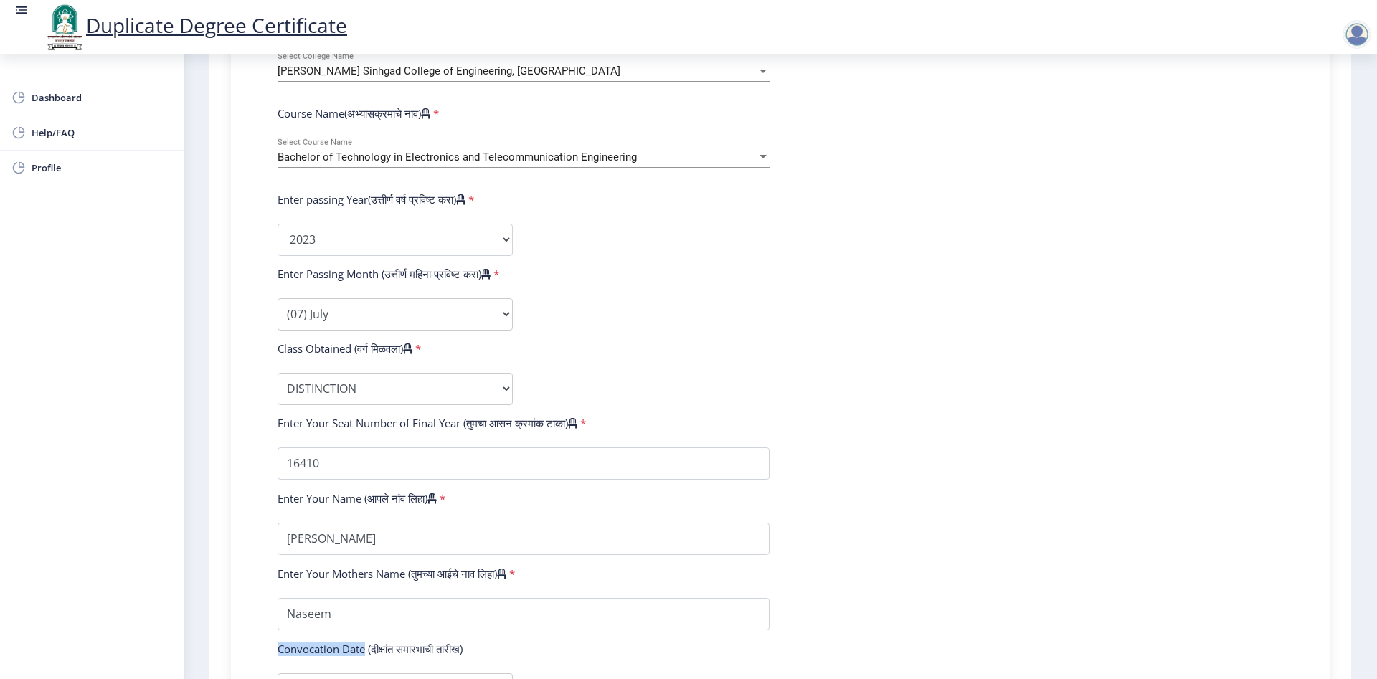
scroll to position [518, 0]
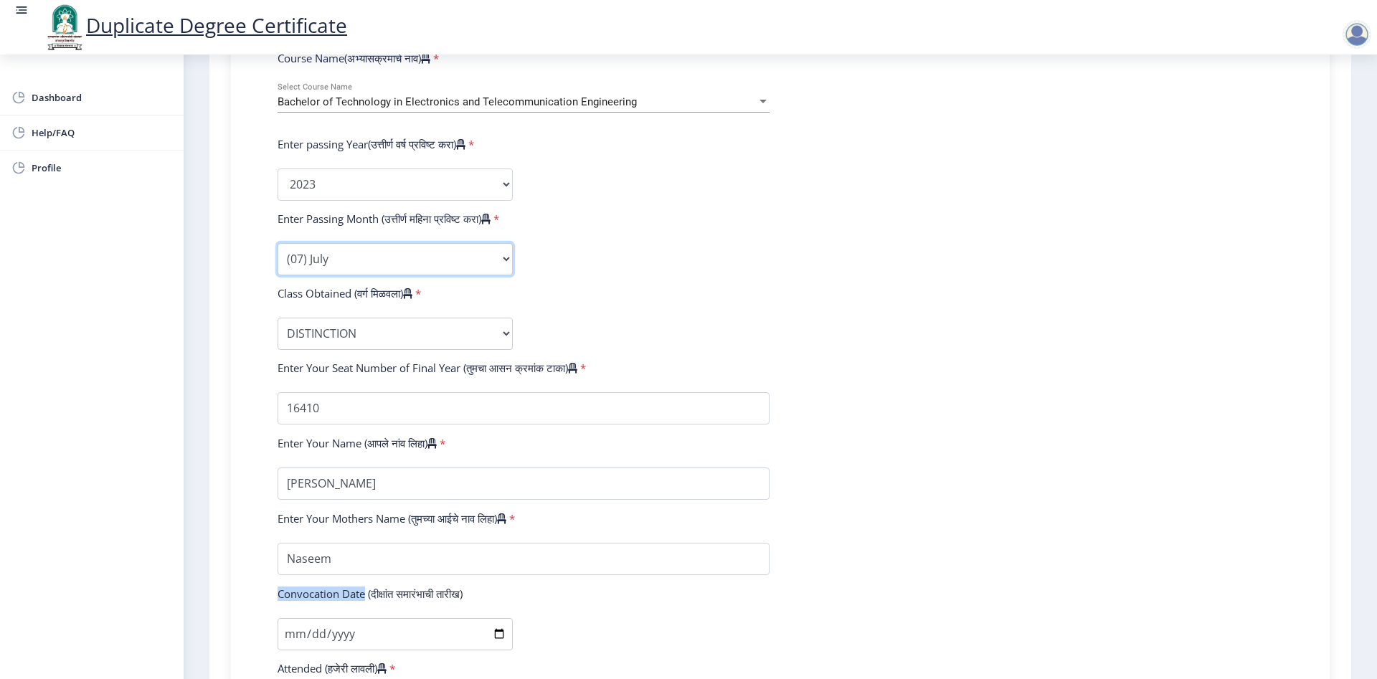
click at [278, 243] on select "Enter Passing Month (01) January (02) February (03) March (04) April (05) May (…" at bounding box center [395, 259] width 235 height 32
select select "March"
click option "(03) March" at bounding box center [0, 0] width 0 height 0
click at [278, 318] on select "Enter Class Obtained DISTINCTION FIRST CLASS HIGHER SECOND CLASS SECOND CLASS P…" at bounding box center [395, 334] width 235 height 32
click at [388, 346] on select "Enter Class Obtained DISTINCTION FIRST CLASS HIGHER SECOND CLASS SECOND CLASS P…" at bounding box center [395, 334] width 235 height 32
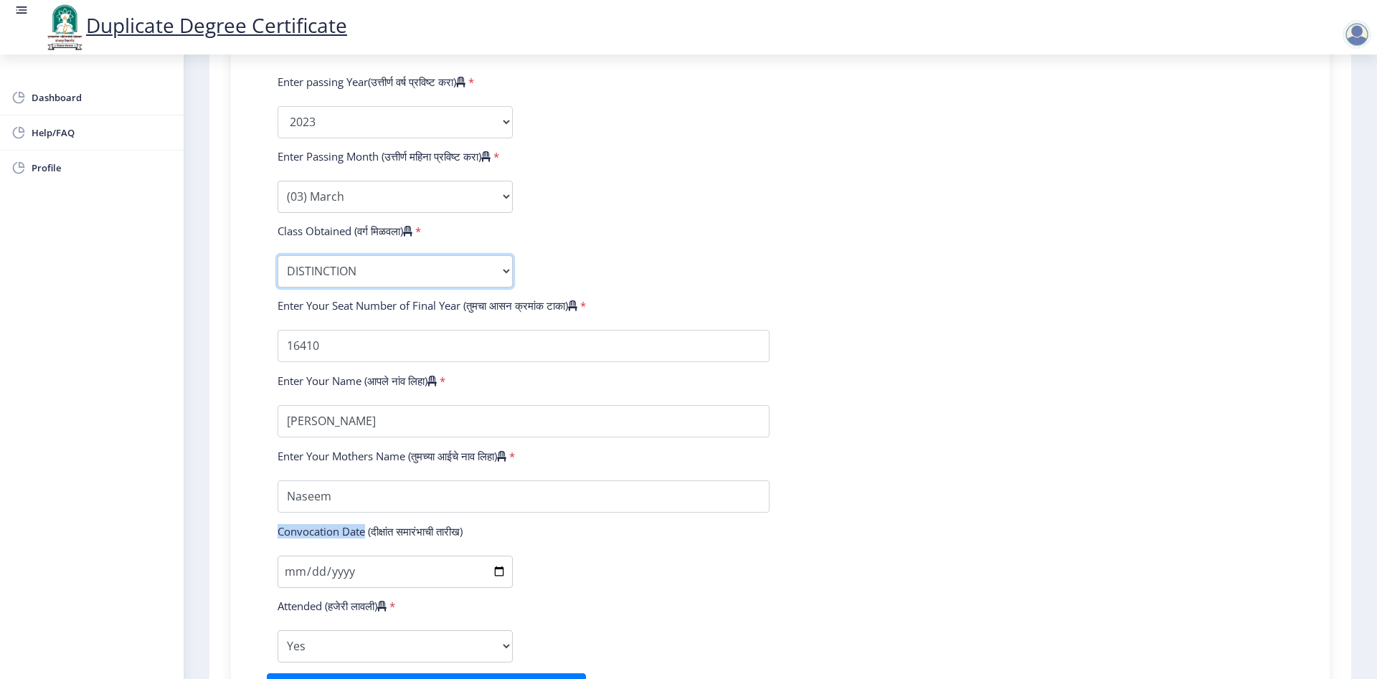
scroll to position [608, 0]
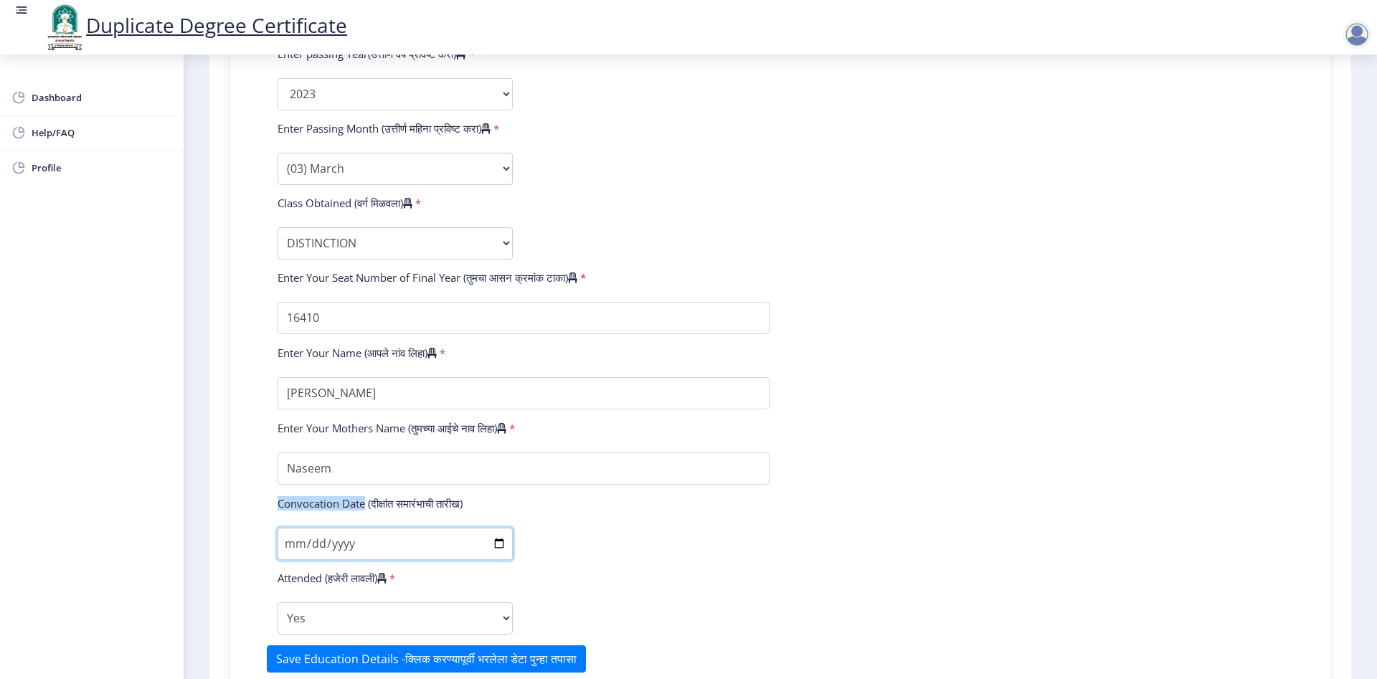
click at [491, 560] on input "Convocation Date (दीक्षांत समारंभाची तारीख)" at bounding box center [395, 544] width 235 height 32
click at [567, 499] on form "Enter Your PRN Number (तुमचा पीआरएन (कायम नोंदणी क्रमांक) एंटर करा) * College N…" at bounding box center [780, 236] width 1027 height 874
drag, startPoint x: 270, startPoint y: 517, endPoint x: 364, endPoint y: 517, distance: 93.3
click at [364, 517] on div "Convocation Date (दीक्षांत समारंभाची तारीख)" at bounding box center [395, 506] width 257 height 20
copy label "Convocation Date"
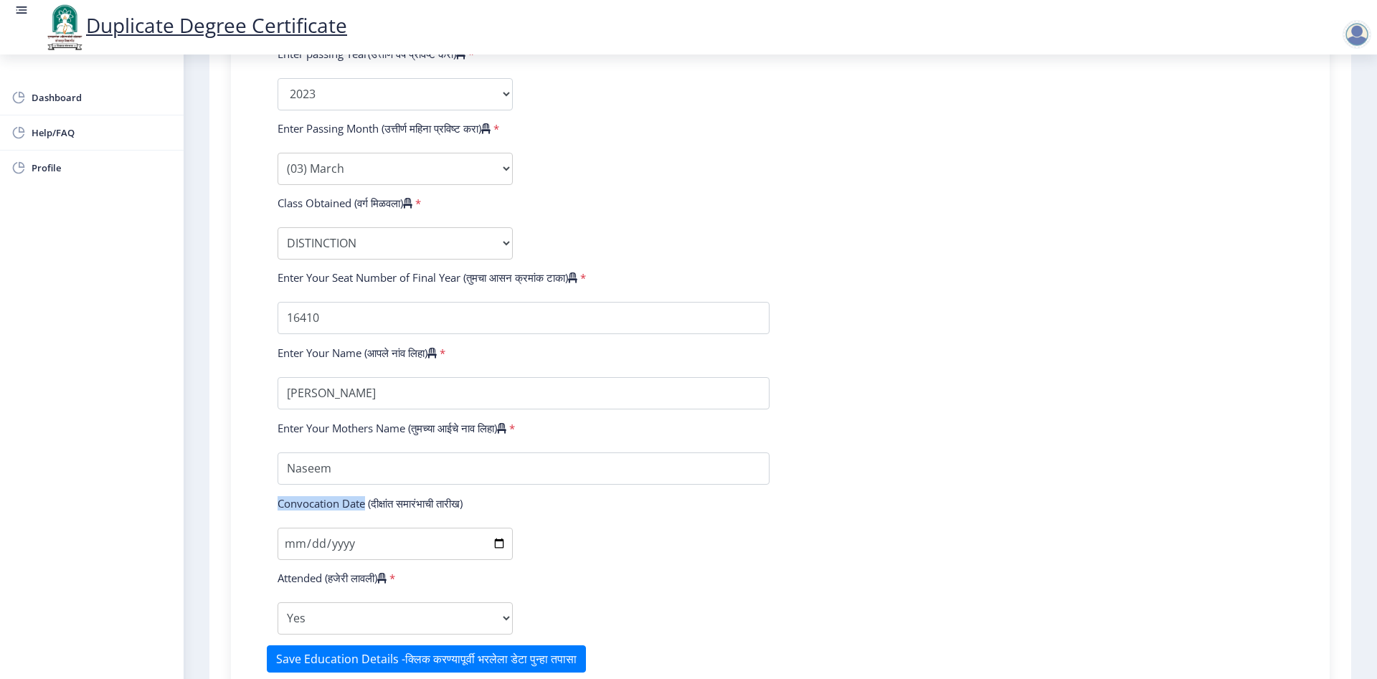
copy label "Convocation Date"
click at [499, 552] on input "Convocation Date (दीक्षांत समारंभाची तारीख)" at bounding box center [395, 544] width 235 height 32
click at [631, 503] on form "Enter Your PRN Number (तुमचा पीआरएन (कायम नोंदणी क्रमांक) एंटर करा) * College N…" at bounding box center [780, 236] width 1027 height 874
click at [292, 560] on input "Convocation Date (दीक्षांत समारंभाची तारीख)" at bounding box center [395, 544] width 235 height 32
click at [499, 555] on input "Convocation Date (दीक्षांत समारंभाची तारीख)" at bounding box center [395, 544] width 235 height 32
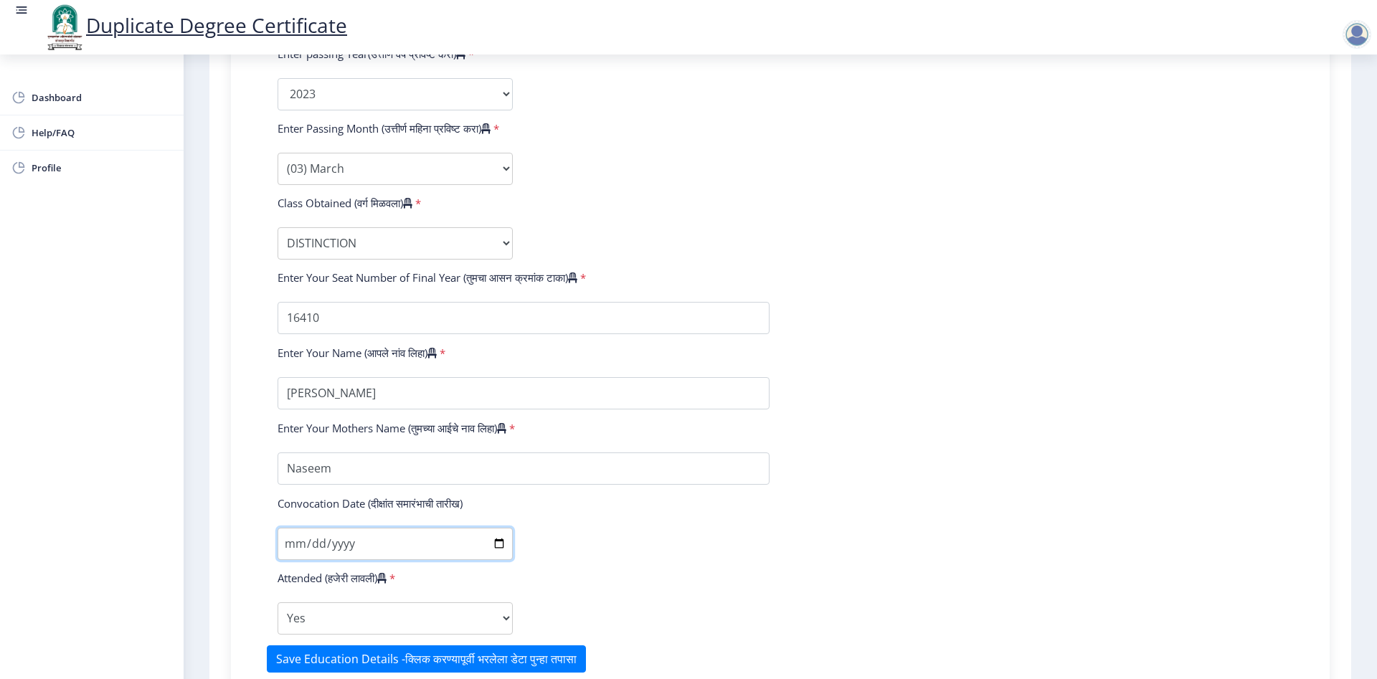
type input "[DATE]"
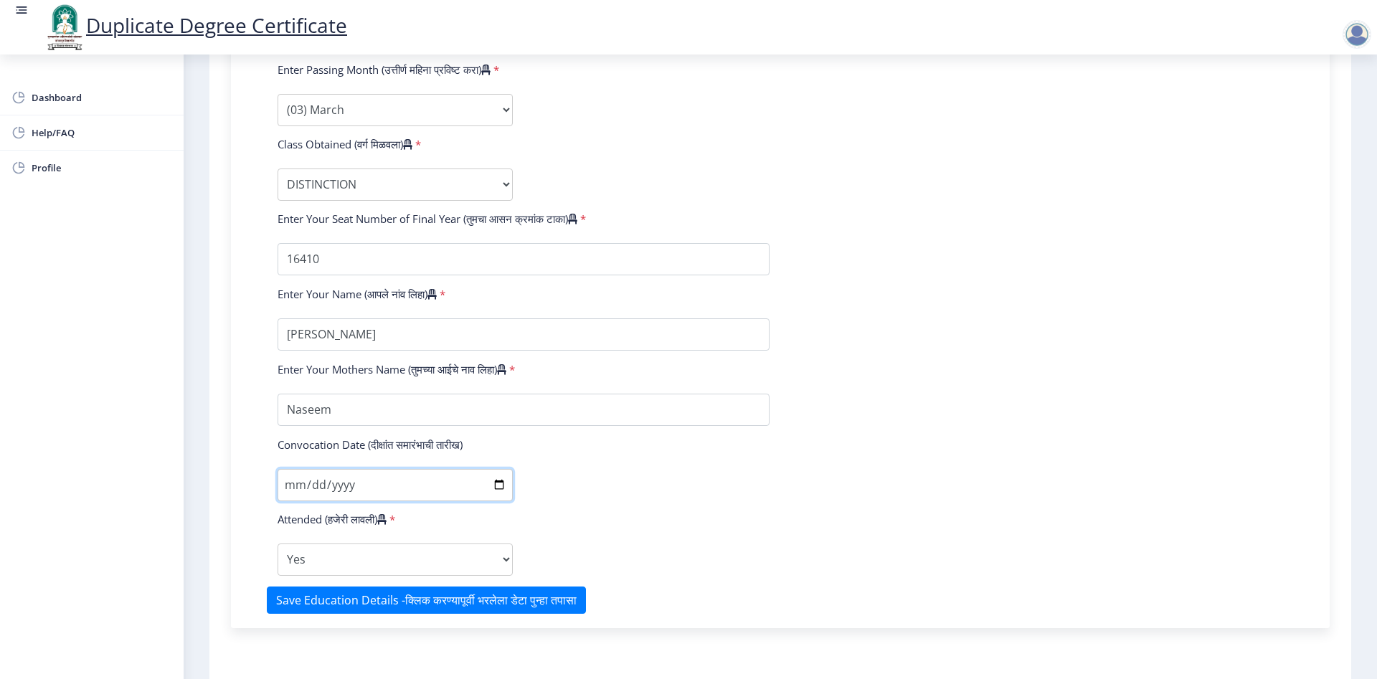
scroll to position [699, 0]
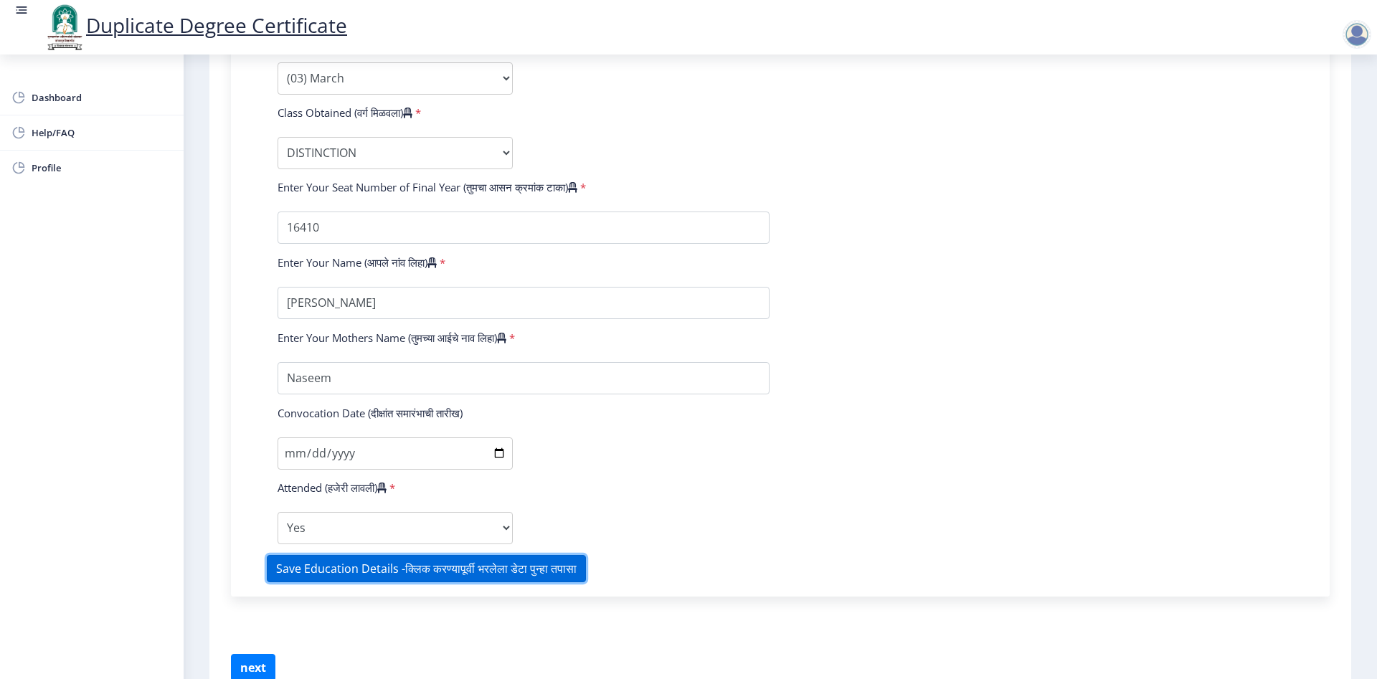
click at [344, 583] on button "Save Education Details -क्लिक करण्यापूर्वी भरलेला डेटा पुन्हा तपासा" at bounding box center [426, 568] width 319 height 27
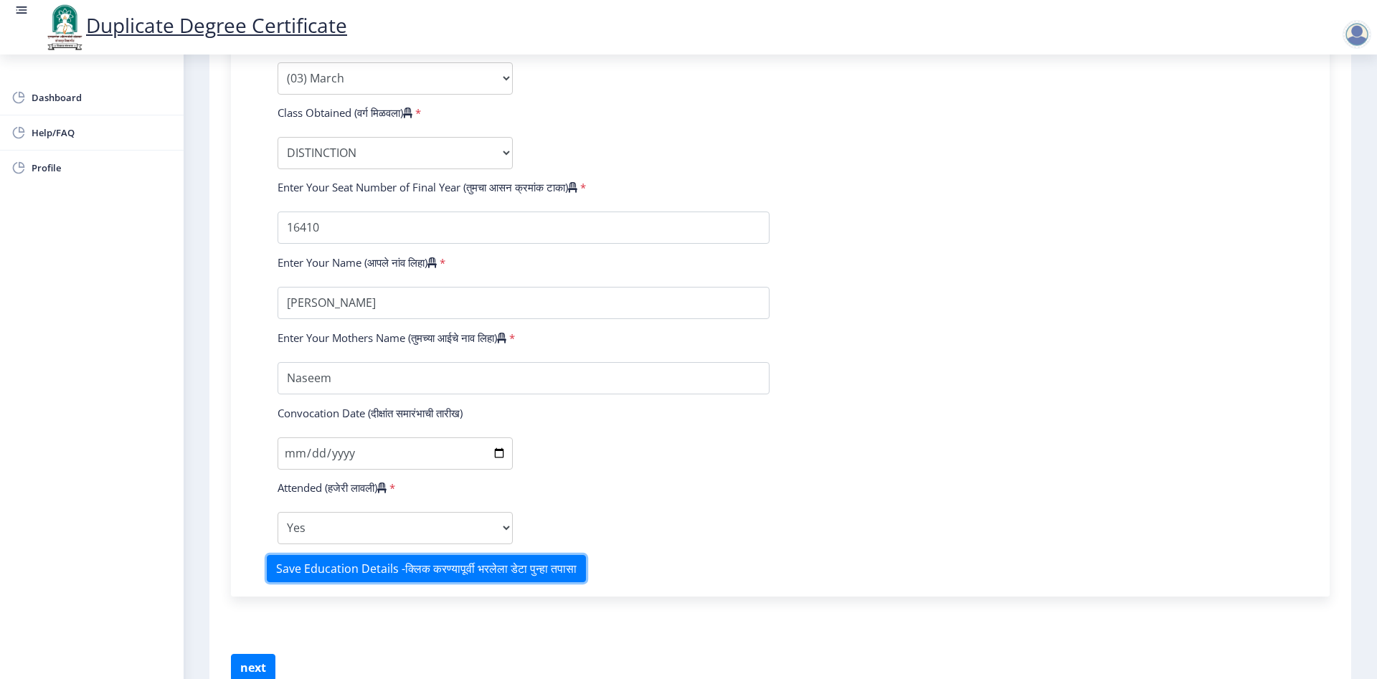
scroll to position [789, 0]
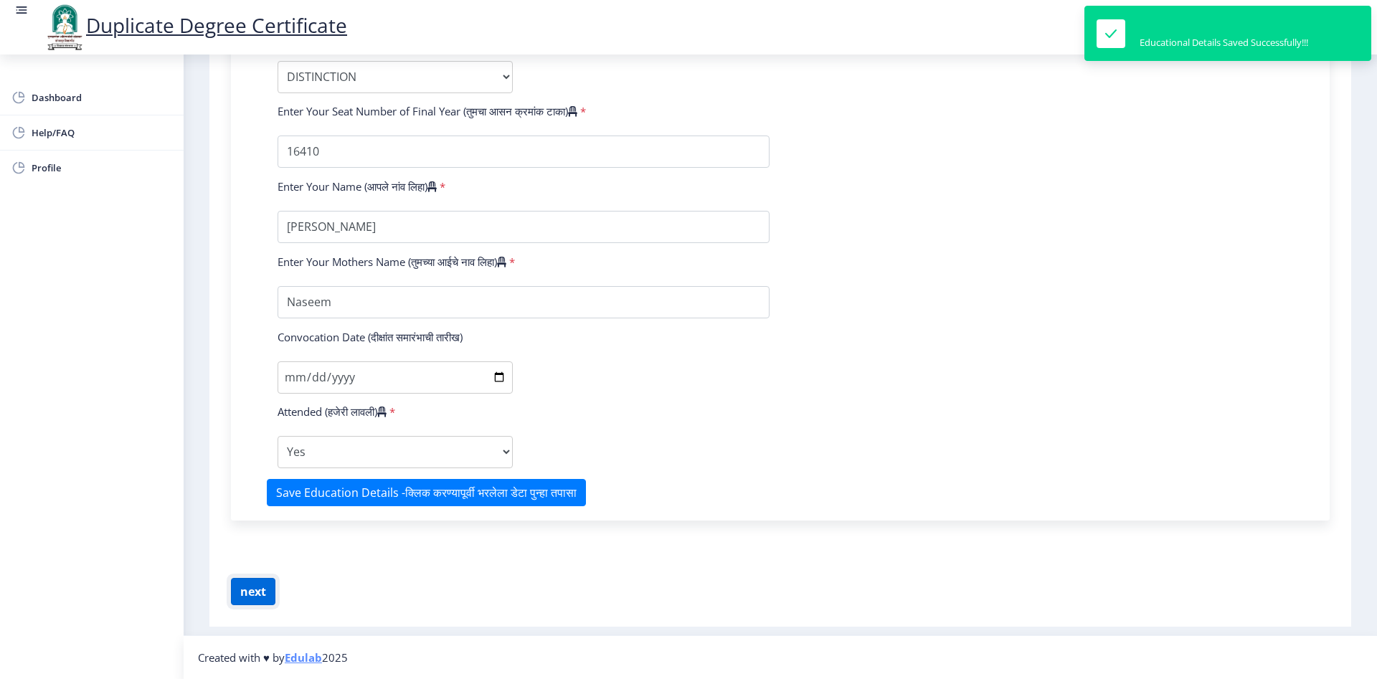
click at [251, 582] on button "next" at bounding box center [253, 591] width 44 height 27
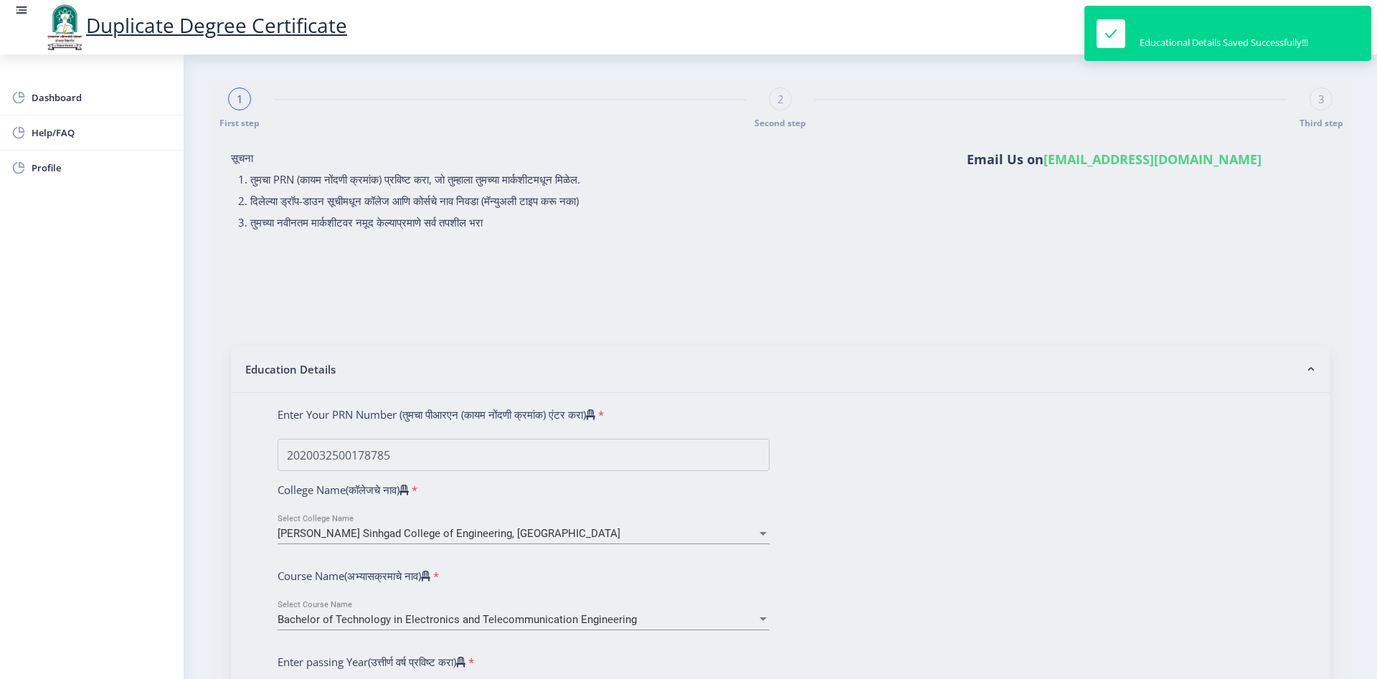
select select
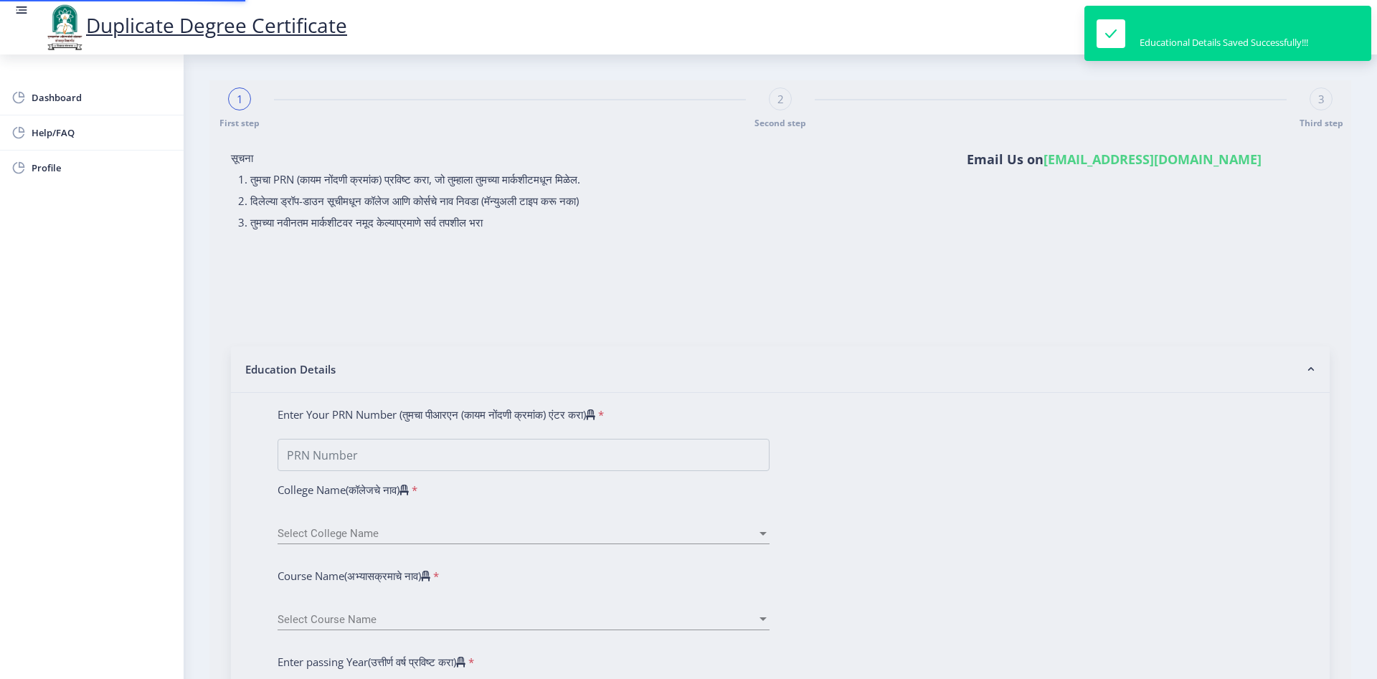
type input "2020032500178785"
select select "2023"
select select "March"
select select "DISTINCTION"
type input "16410"
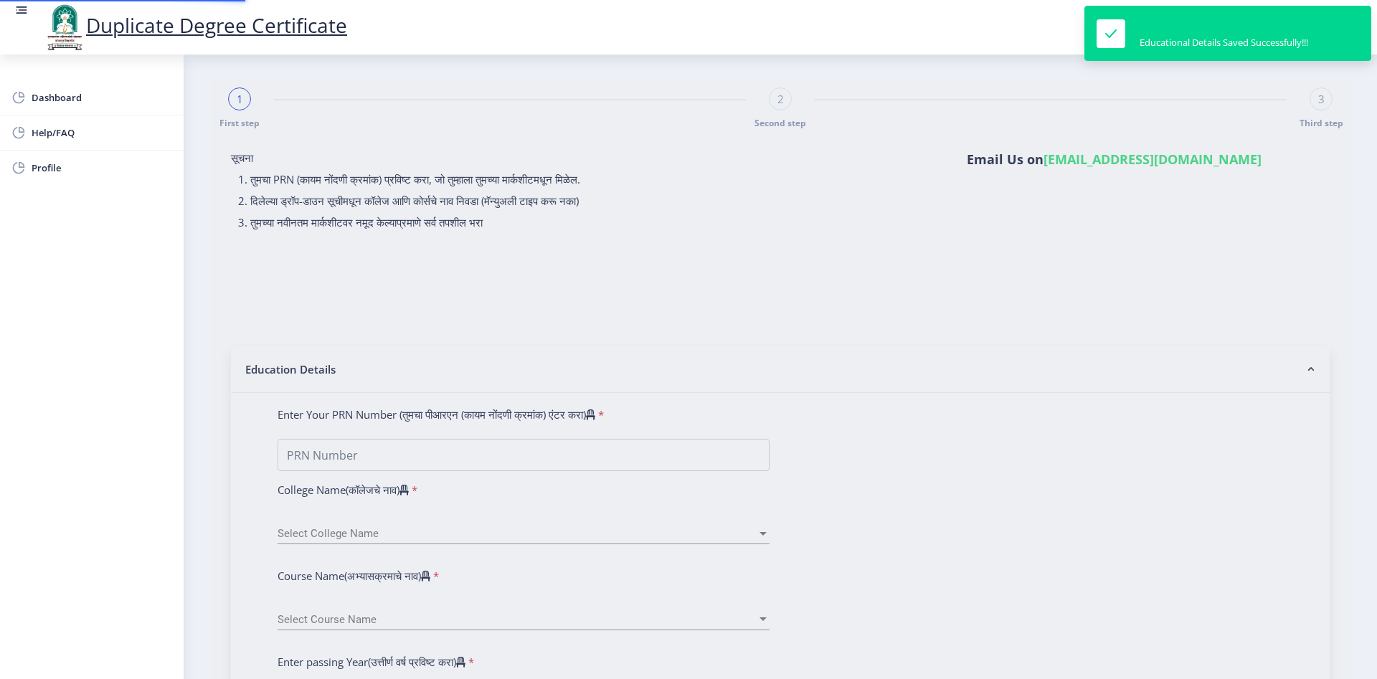
type input "[PERSON_NAME]"
type input "Naseem"
type input "[DATE]"
select select "true"
